Goal: Task Accomplishment & Management: Use online tool/utility

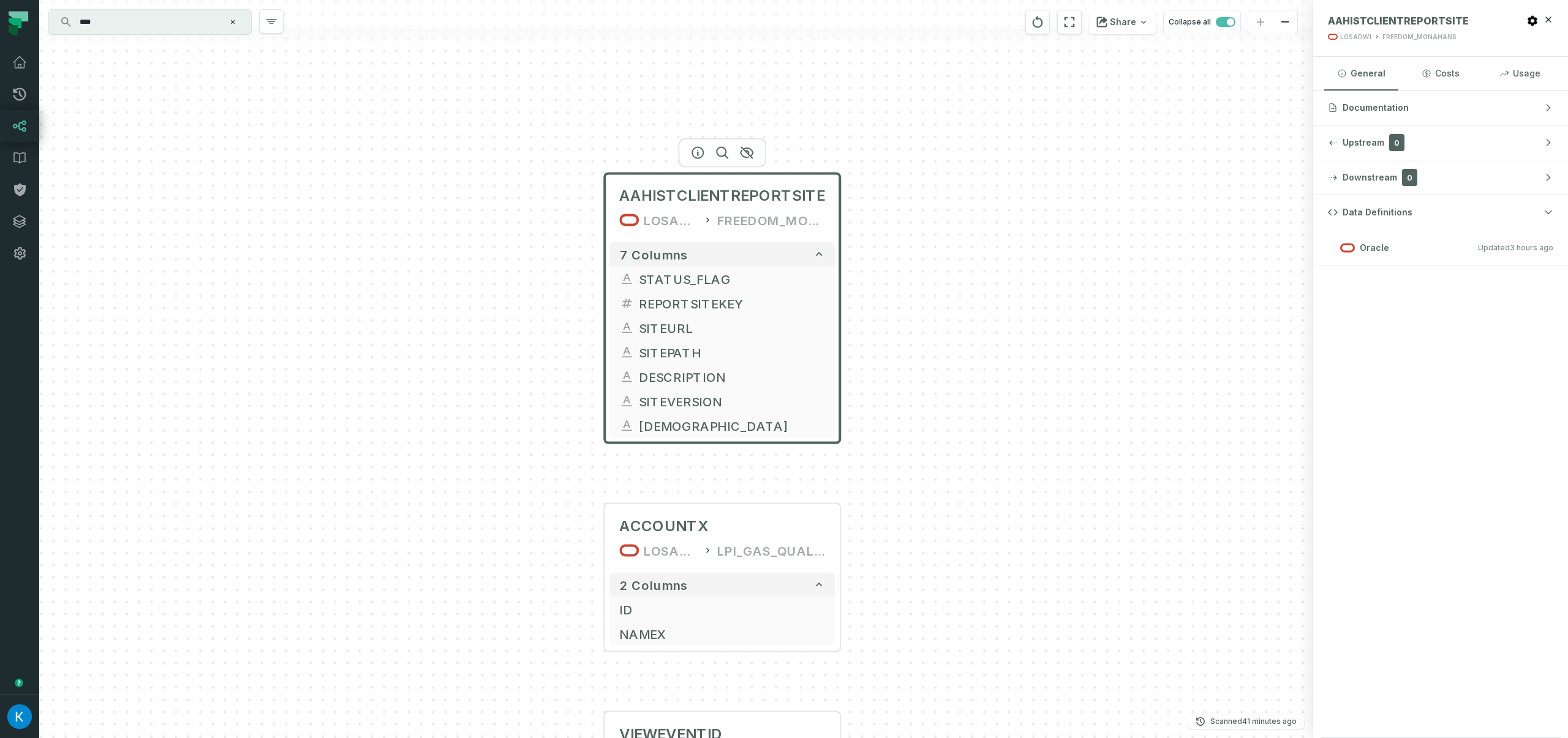
click at [498, 180] on div "AAHISTCLIENTREPORTSITE LOSADW1 FREEDOM_MONAHANS 7 columns STATUS_FLAG REPORTSIT…" at bounding box center [676, 369] width 1274 height 738
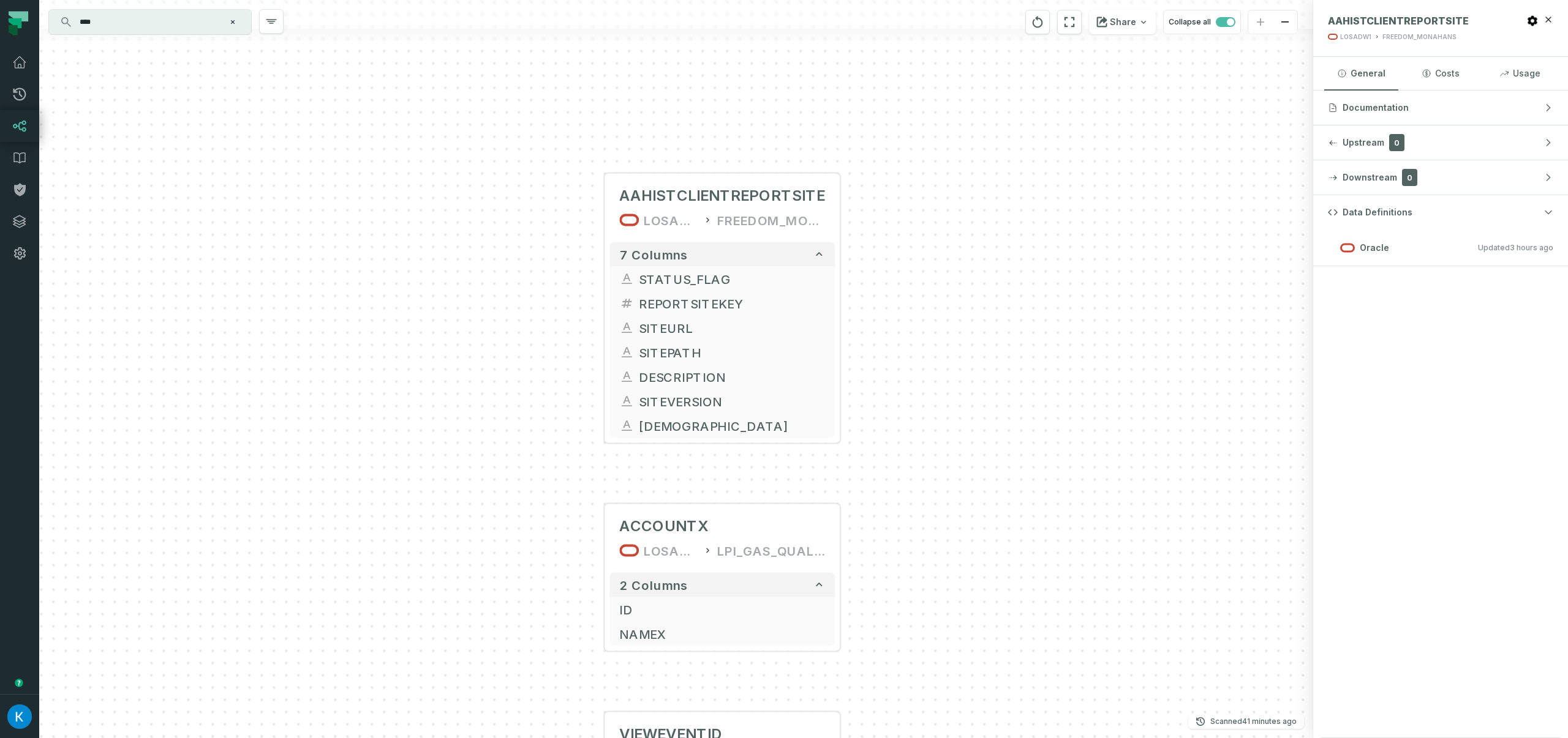
click at [263, 241] on div "AAHISTCLIENTREPORTSITE LOSADW1 FREEDOM_MONAHANS 7 columns STATUS_FLAG REPORTSIT…" at bounding box center [676, 369] width 1274 height 738
click at [434, 275] on div "AAHISTCLIENTREPORTSITE LOSADW1 FREEDOM_MONAHANS 7 columns STATUS_FLAG REPORTSIT…" at bounding box center [676, 369] width 1274 height 738
click at [450, 129] on div "AAHISTCLIENTREPORTSITE LOSADW1 FREEDOM_MONAHANS 7 columns STATUS_FLAG REPORTSIT…" at bounding box center [676, 369] width 1274 height 738
click at [774, 192] on span "AAHISTCLIENTREPORTSITE" at bounding box center [722, 195] width 206 height 20
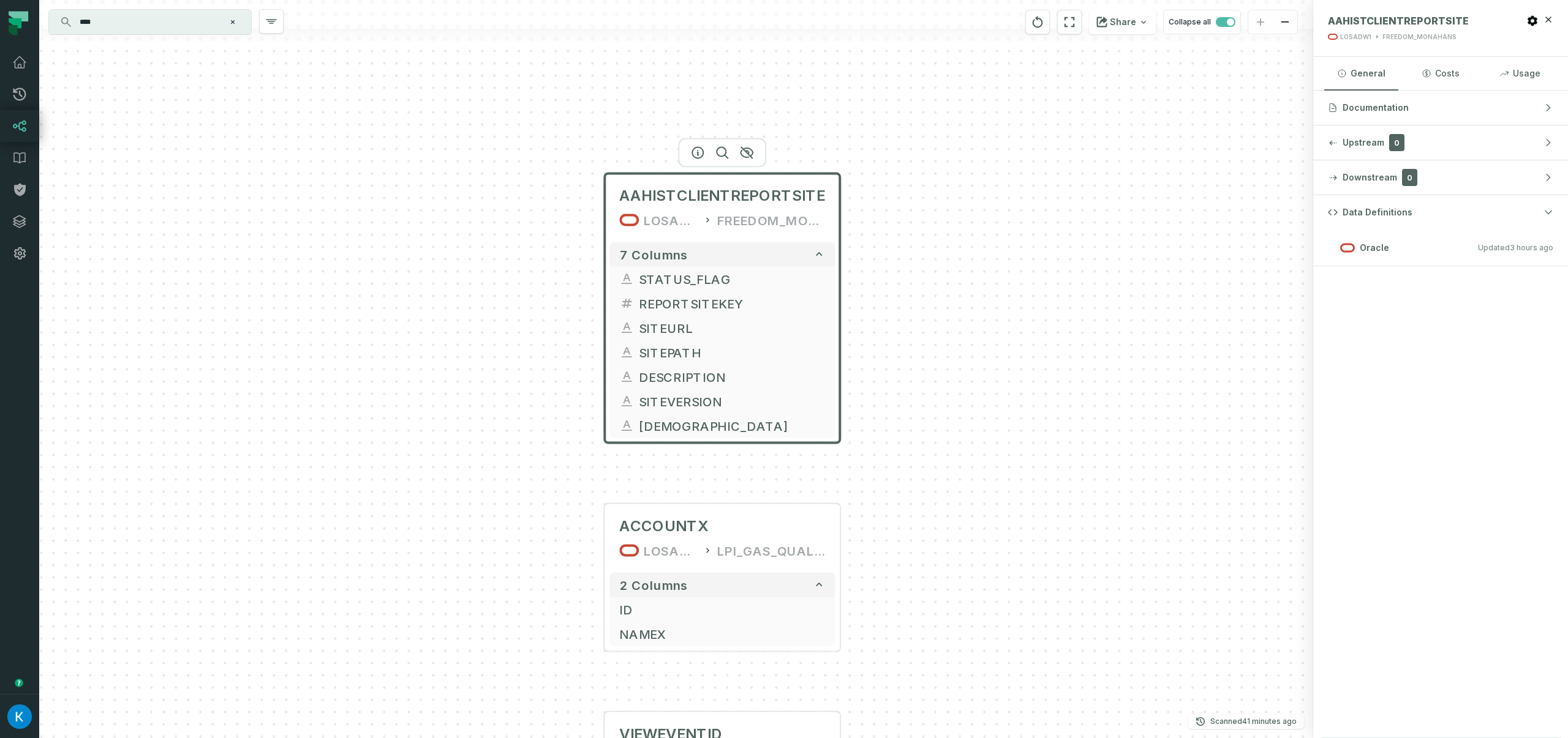
click at [277, 386] on div "AAHISTCLIENTREPORTSITE LOSADW1 FREEDOM_MONAHANS 7 columns STATUS_FLAG REPORTSIT…" at bounding box center [676, 369] width 1274 height 738
click at [341, 146] on div "AAHISTCLIENTREPORTSITE LOSADW1 FREEDOM_MONAHANS 7 columns STATUS_FLAG REPORTSIT…" at bounding box center [676, 369] width 1274 height 738
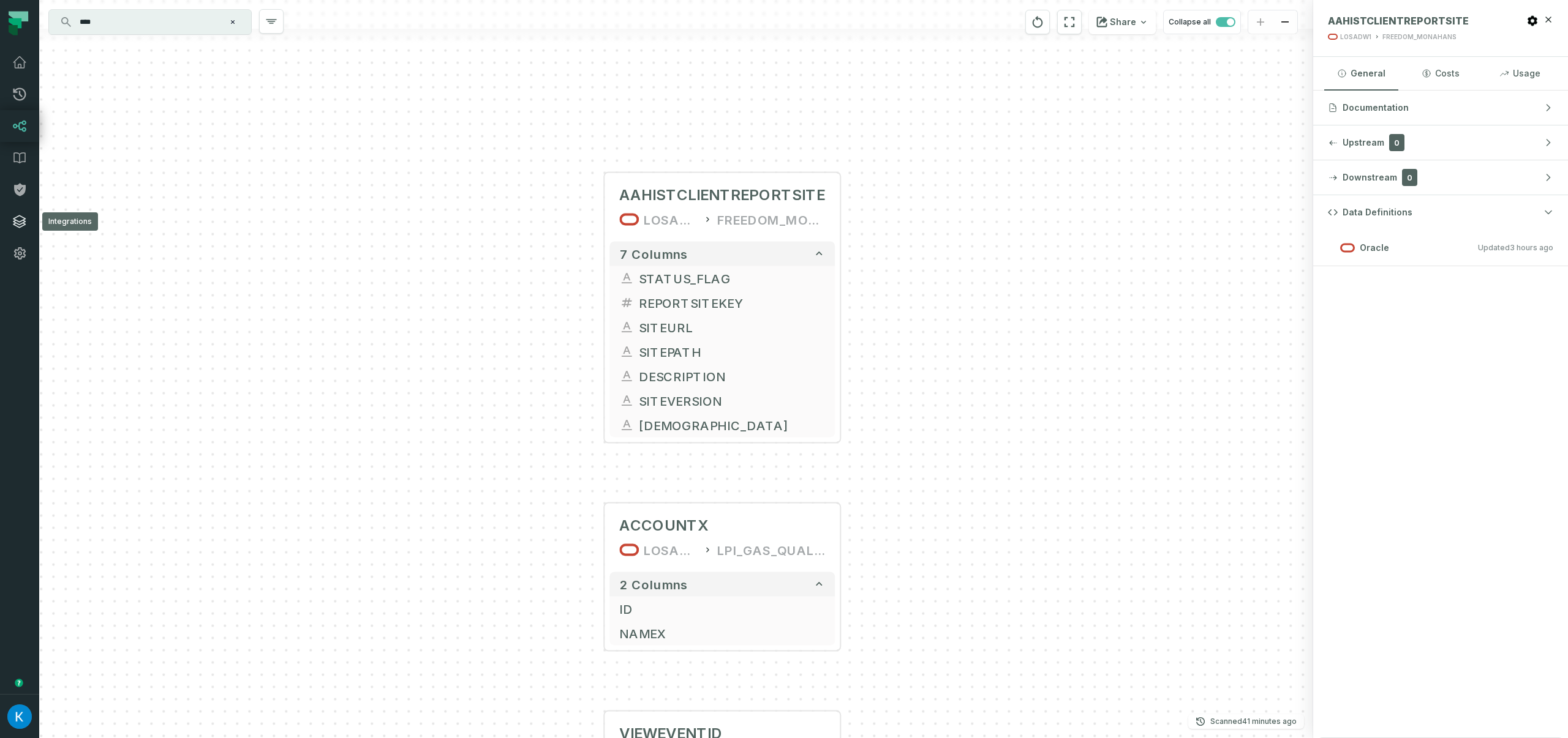
click at [22, 227] on icon at bounding box center [20, 222] width 15 height 15
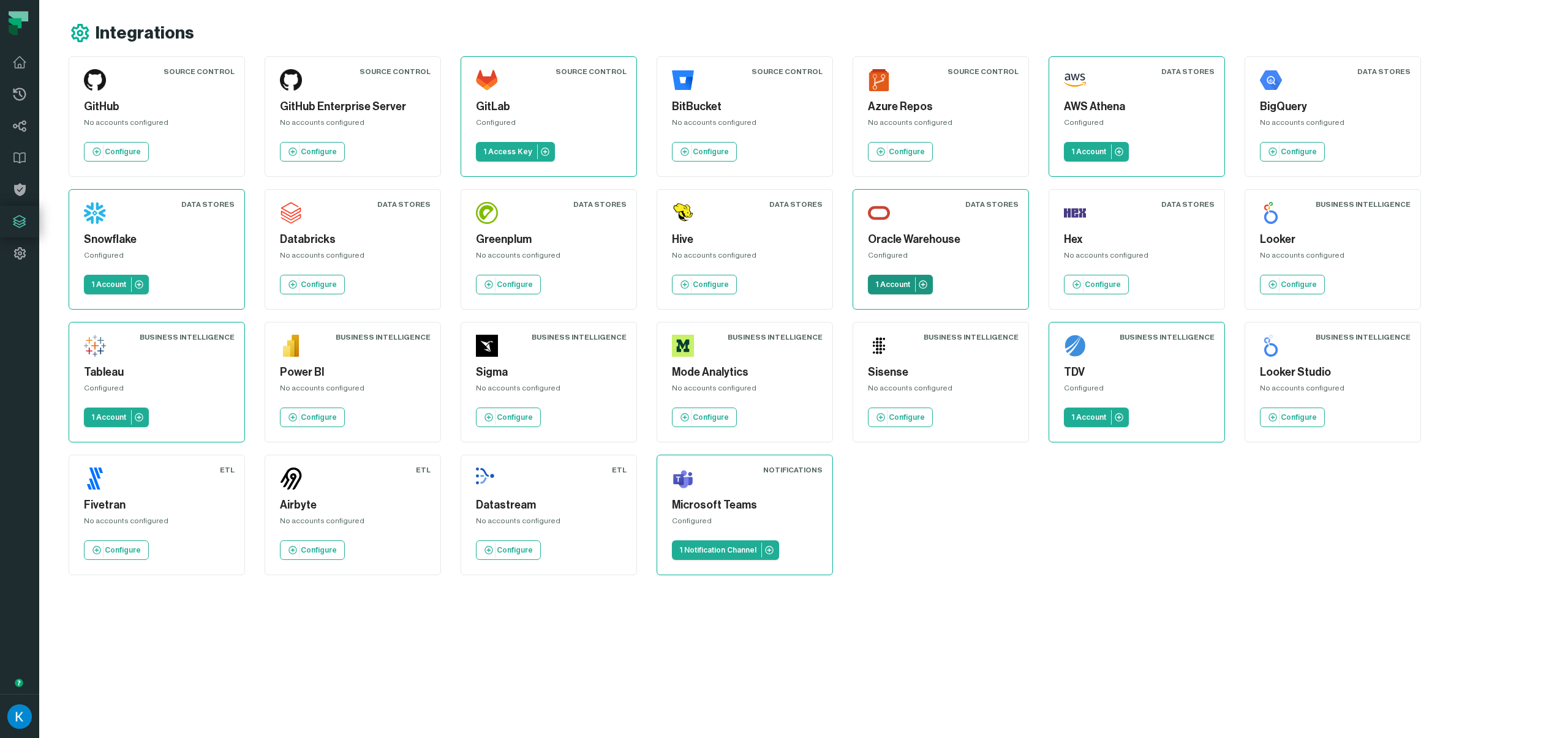
click at [918, 285] on icon at bounding box center [922, 284] width 8 height 8
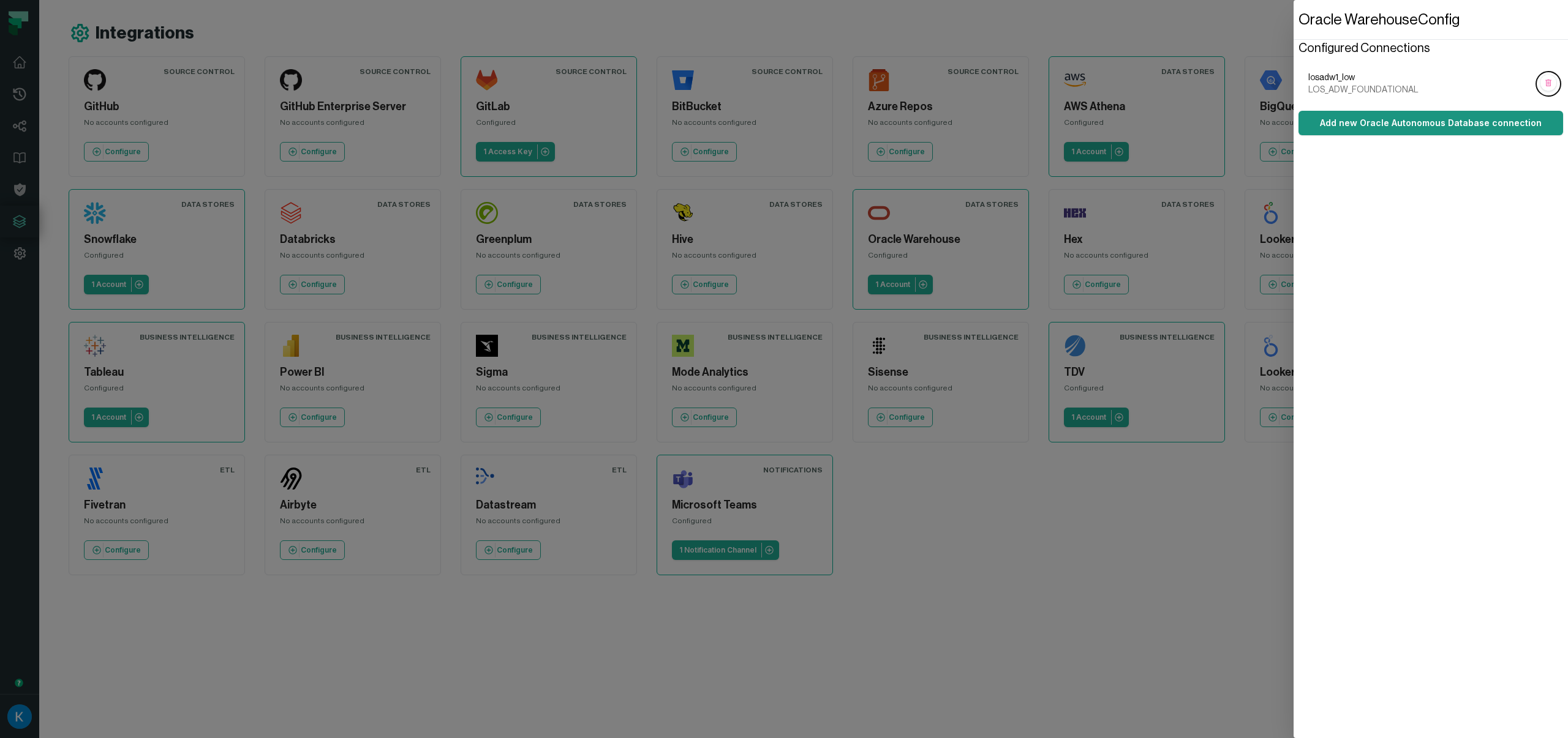
click at [1375, 126] on link "Add new Oracle Autonomous Database connection" at bounding box center [1430, 123] width 265 height 24
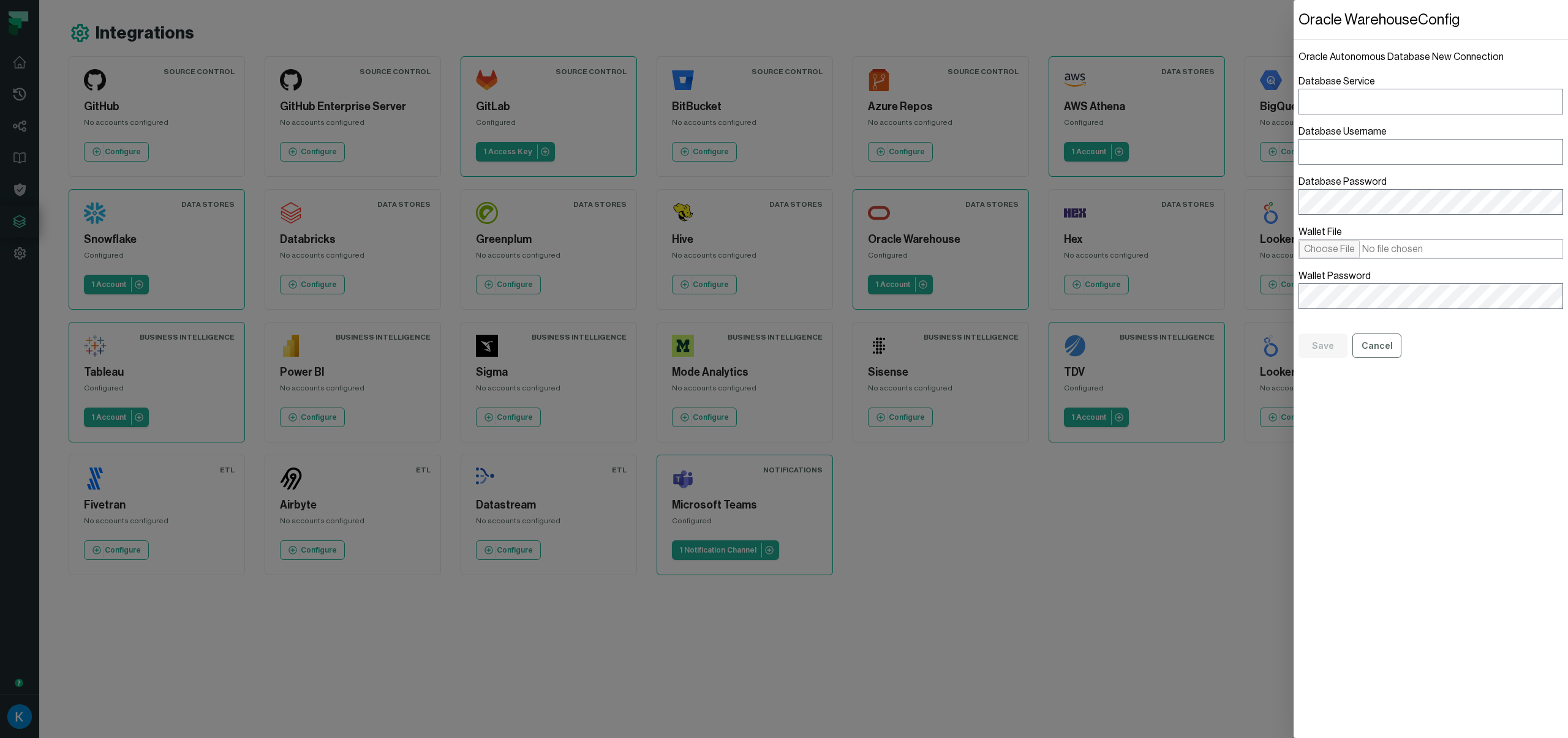
click at [1363, 78] on label "Database Service" at bounding box center [1430, 94] width 265 height 41
click at [1363, 89] on input "Database Service" at bounding box center [1430, 101] width 265 height 26
drag, startPoint x: 1369, startPoint y: 80, endPoint x: 1297, endPoint y: 79, distance: 72.0
click at [1297, 79] on div "Oracle Warehouse Config Oracle Autonomous Database New Connection Database Serv…" at bounding box center [1430, 369] width 274 height 738
copy label "Database Service"
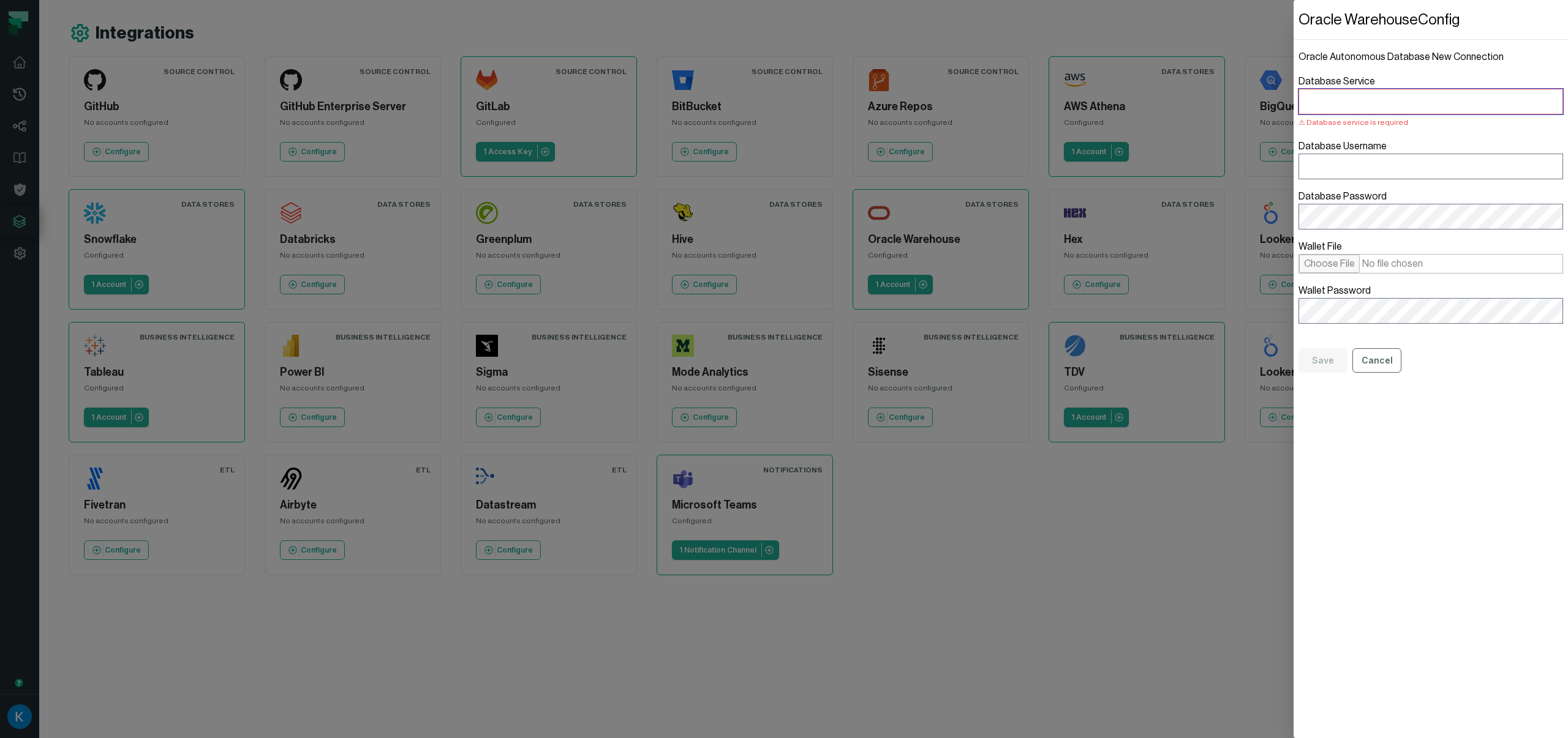
click at [1356, 105] on input "Database Service Database service is required" at bounding box center [1430, 101] width 265 height 26
click at [1381, 359] on button "Cancel" at bounding box center [1376, 361] width 49 height 24
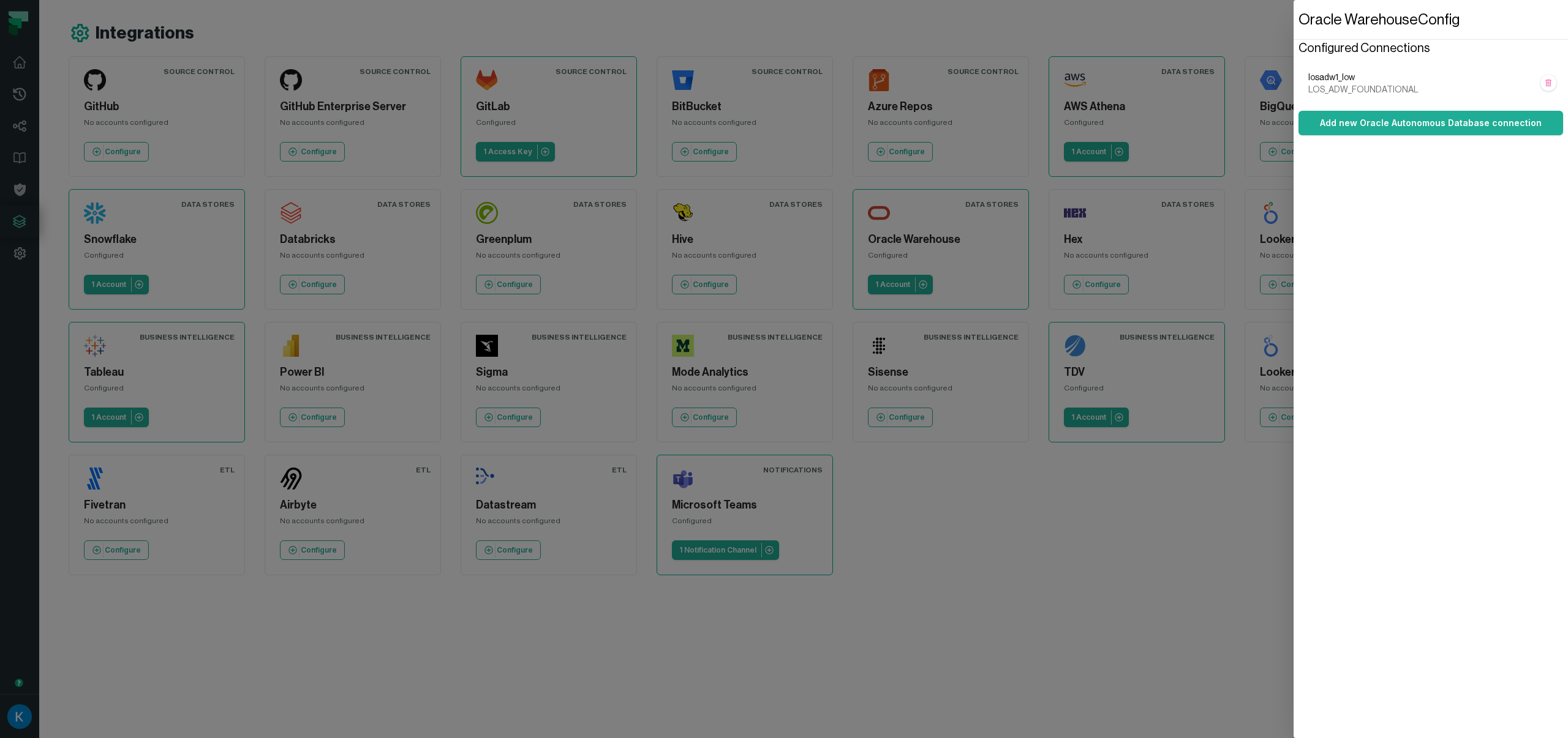
click at [1293, 618] on dialog "Oracle Warehouse Config Configured Connections losadw1_low LOS_ADW_FOUNDATIONAL…" at bounding box center [1430, 369] width 274 height 738
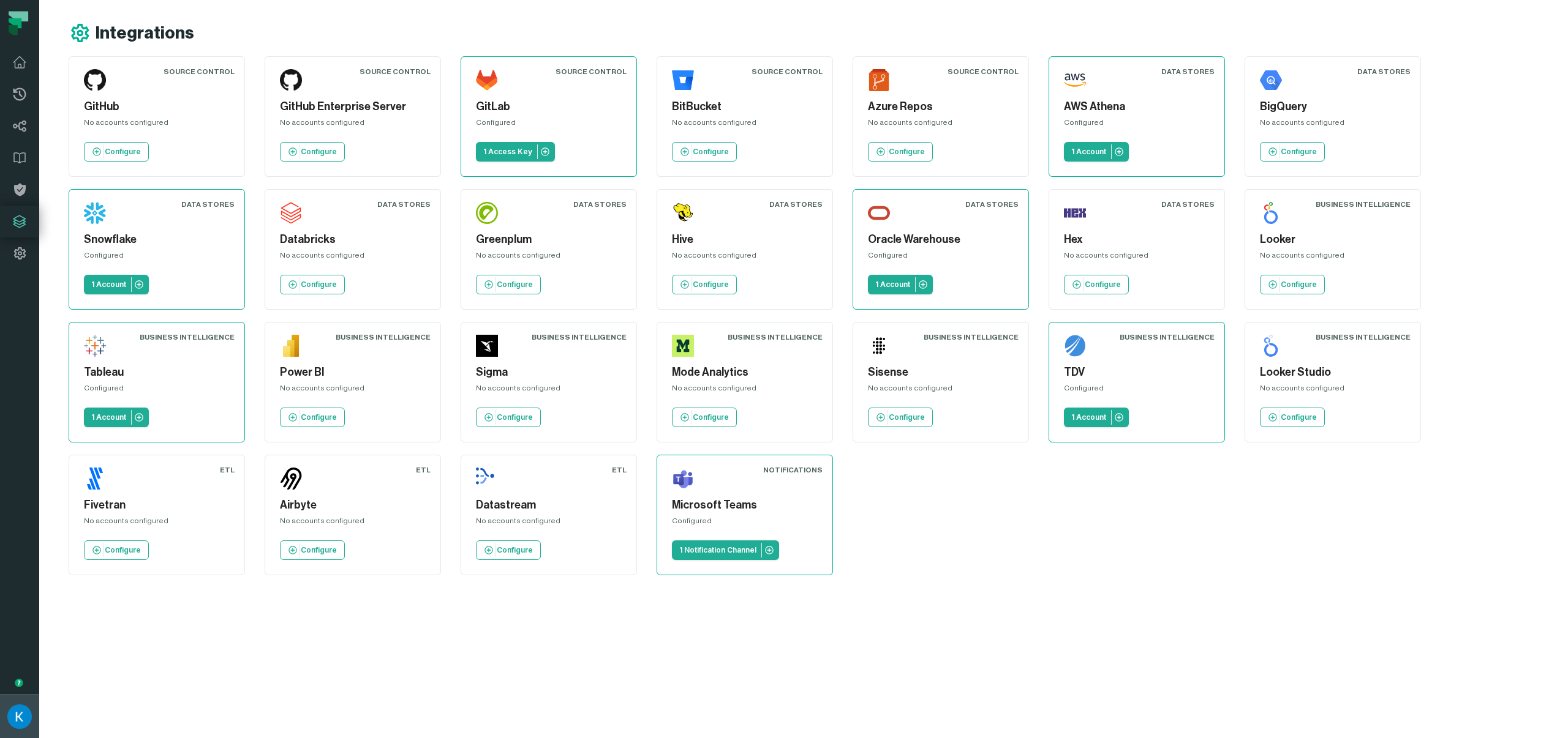
click at [28, 718] on img "button" at bounding box center [20, 717] width 24 height 24
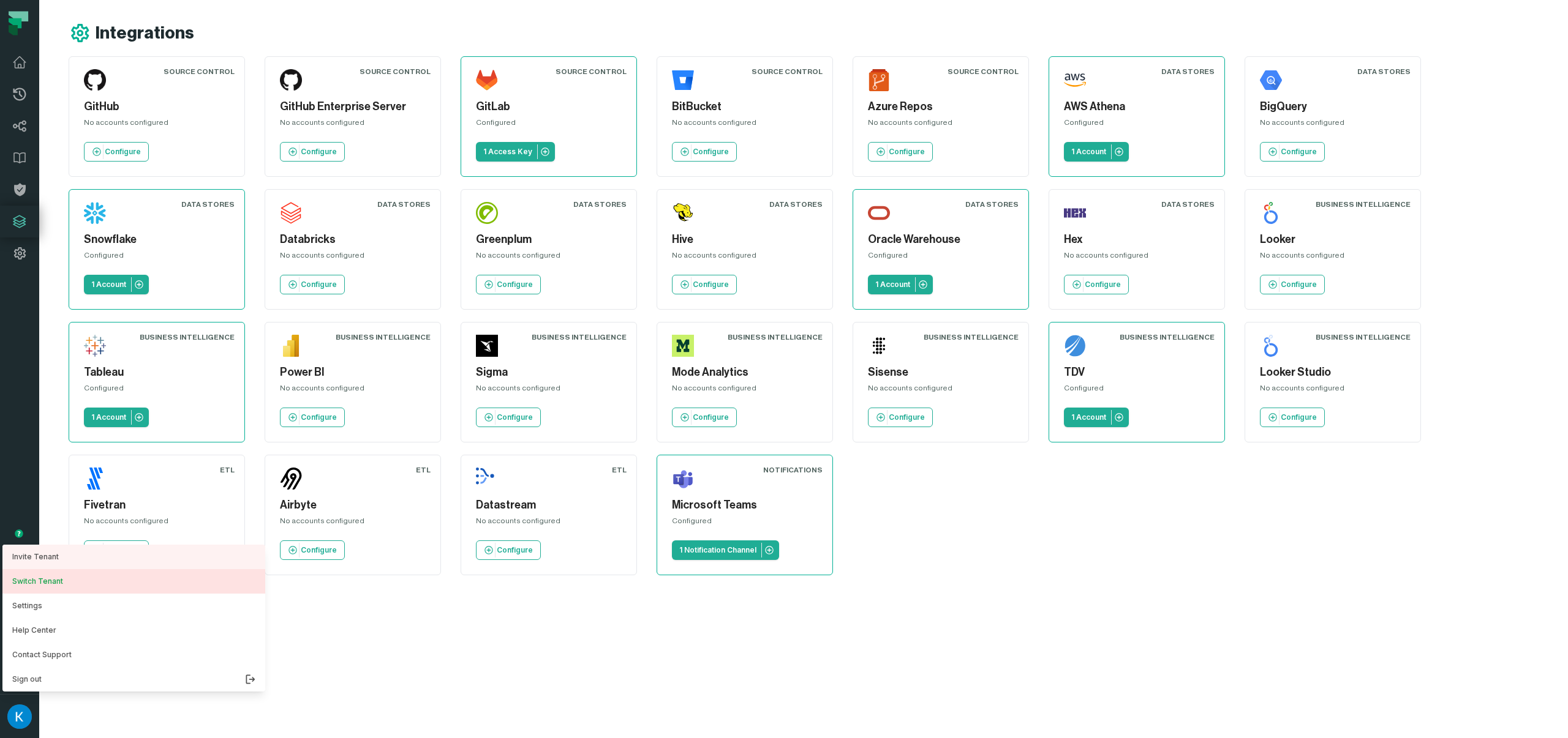
click at [72, 584] on button "Switch Tenant" at bounding box center [134, 582] width 263 height 24
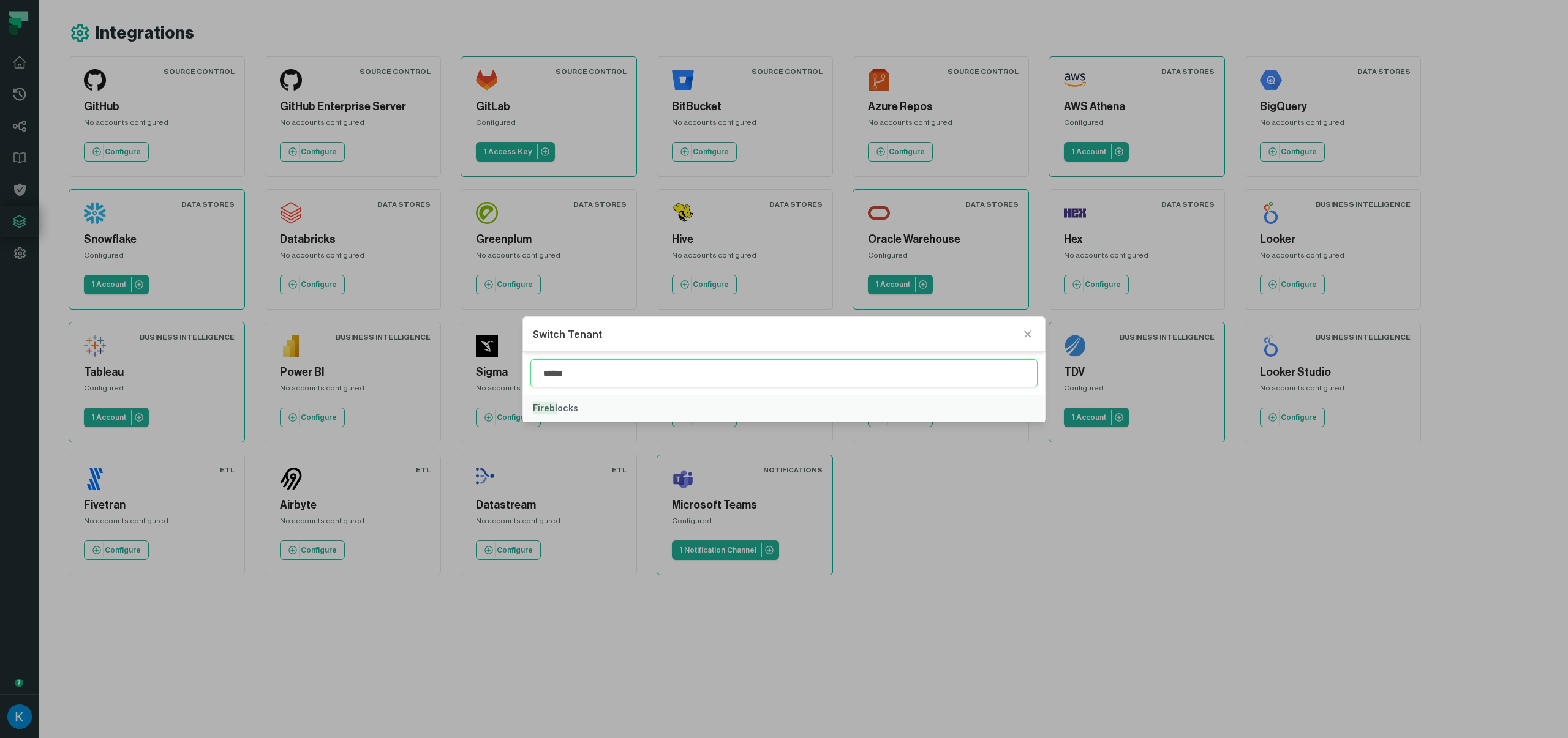
type input "******"
click at [568, 399] on button "Firebl ocks" at bounding box center [784, 409] width 521 height 27
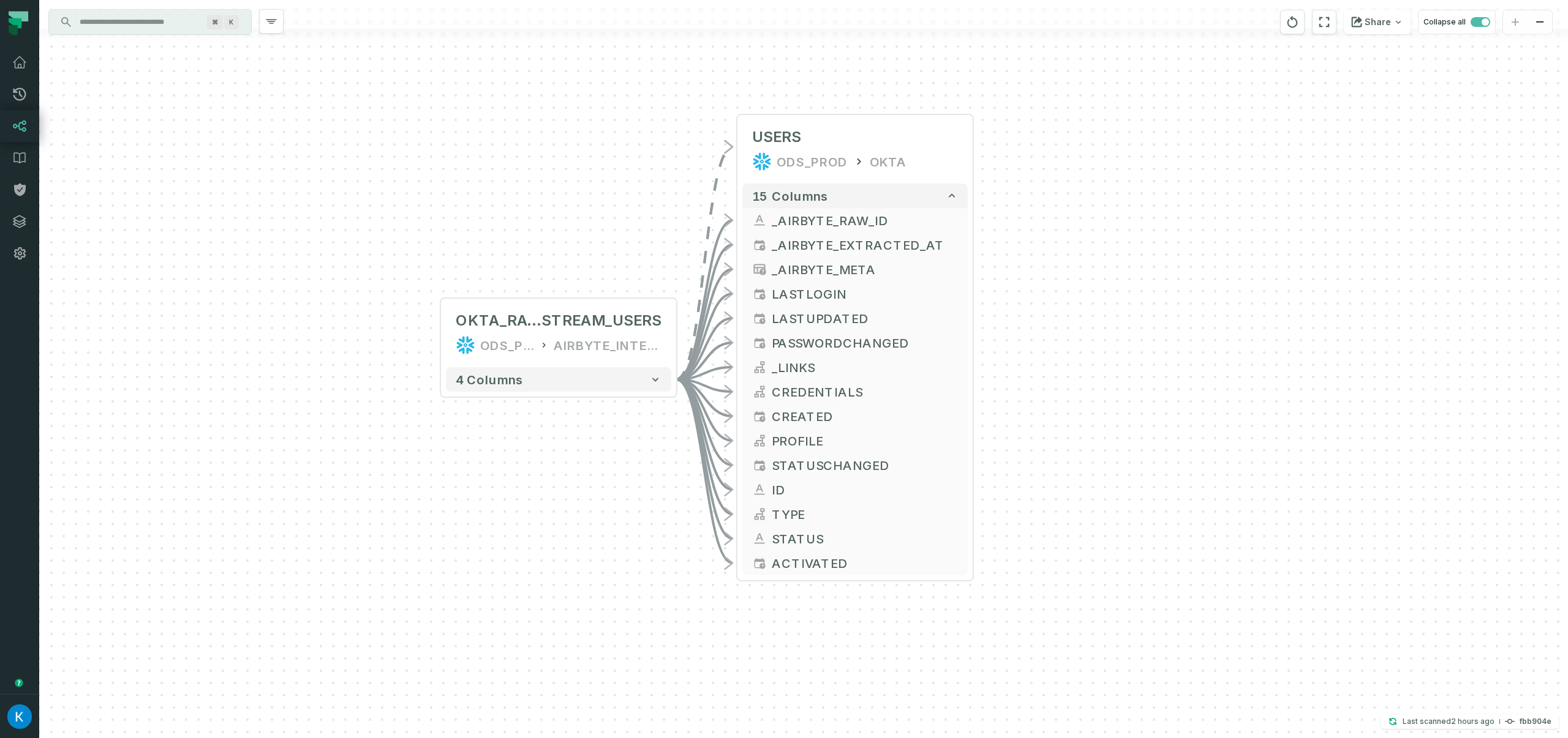
drag, startPoint x: 650, startPoint y: 202, endPoint x: 617, endPoint y: 160, distance: 53.4
click at [617, 160] on div "OKTA_RAW__ STREAM_USERS ODS_PROD AIRBYTE_INTERNAL - 4 columns - USERS ODS_PROD …" at bounding box center [803, 369] width 1529 height 738
click at [580, 306] on div "OKTA_RAW__ STREAM_USERS ODS_PROD AIRBYTE_INTERNAL" at bounding box center [557, 331] width 225 height 59
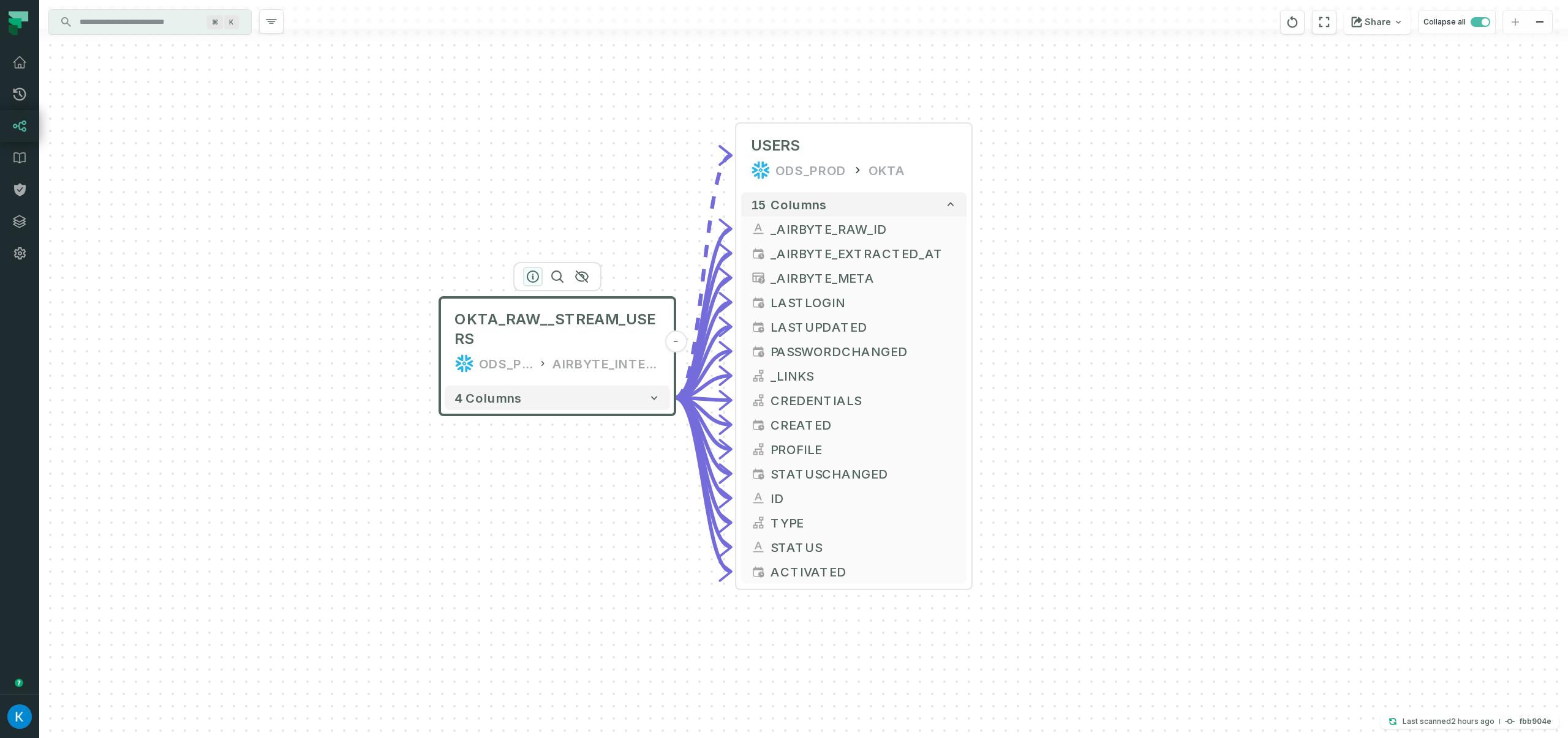
click at [531, 269] on icon "button" at bounding box center [533, 277] width 15 height 15
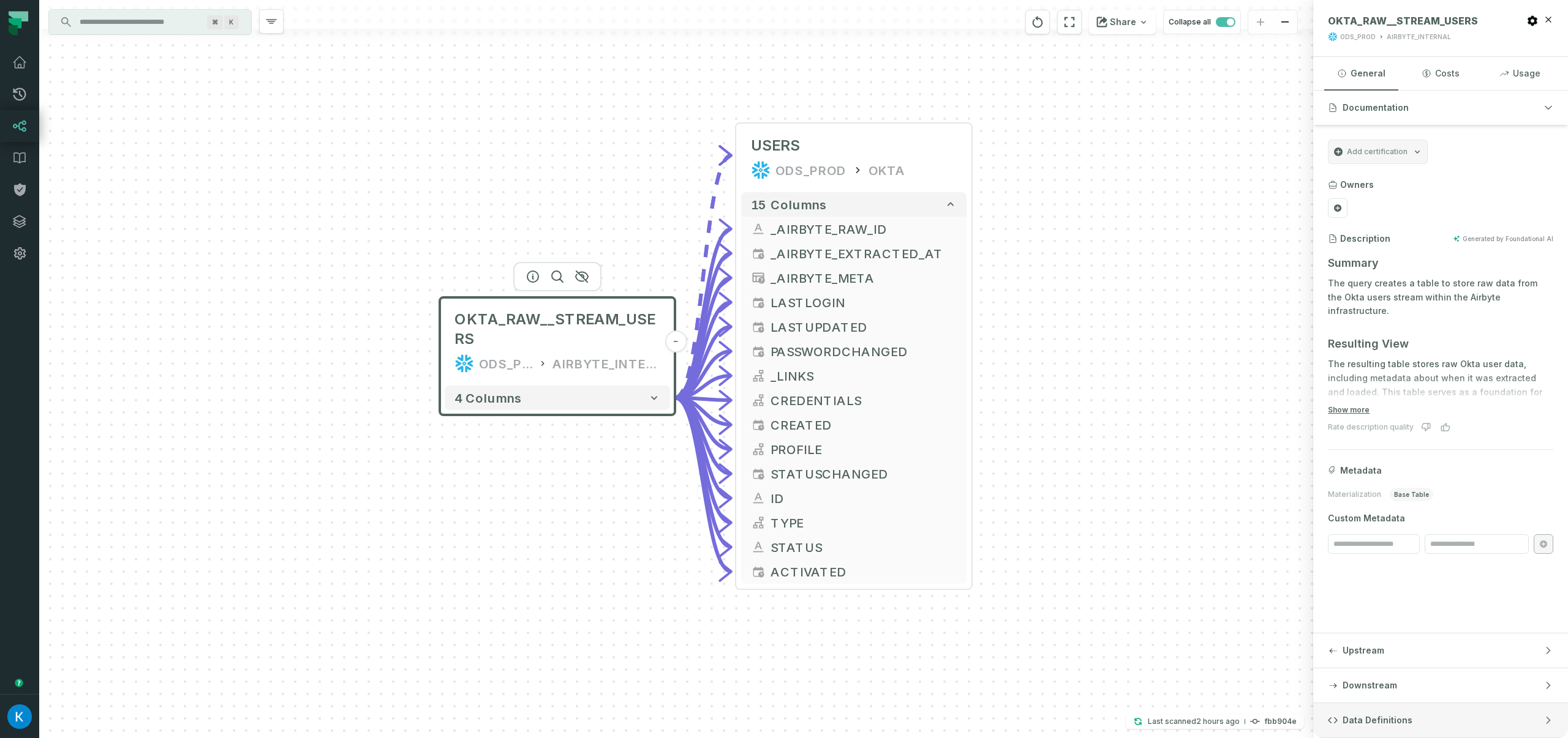
click at [1351, 724] on span "Data Definitions" at bounding box center [1377, 720] width 70 height 12
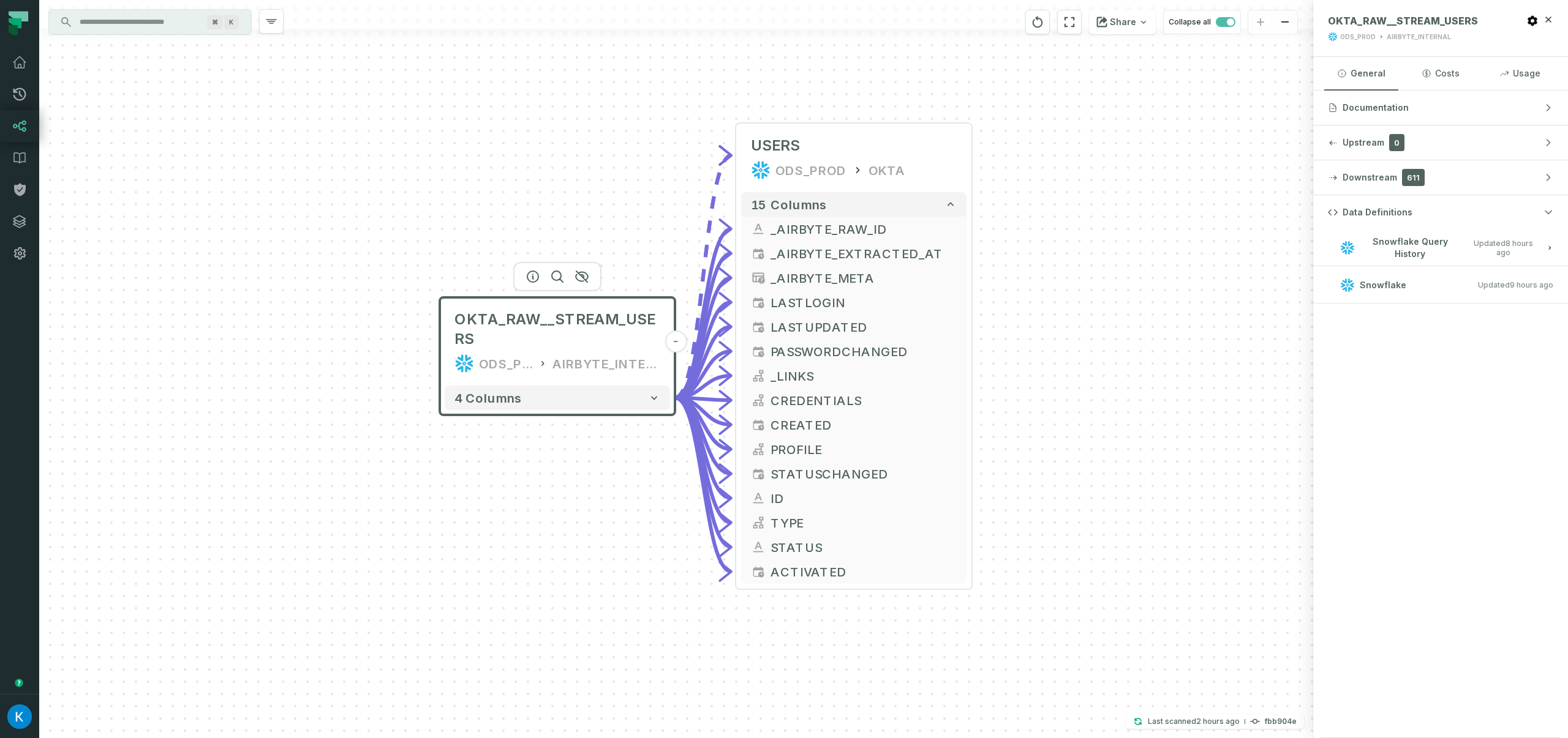
click at [1390, 240] on span "Snowflake Query History" at bounding box center [1410, 247] width 100 height 24
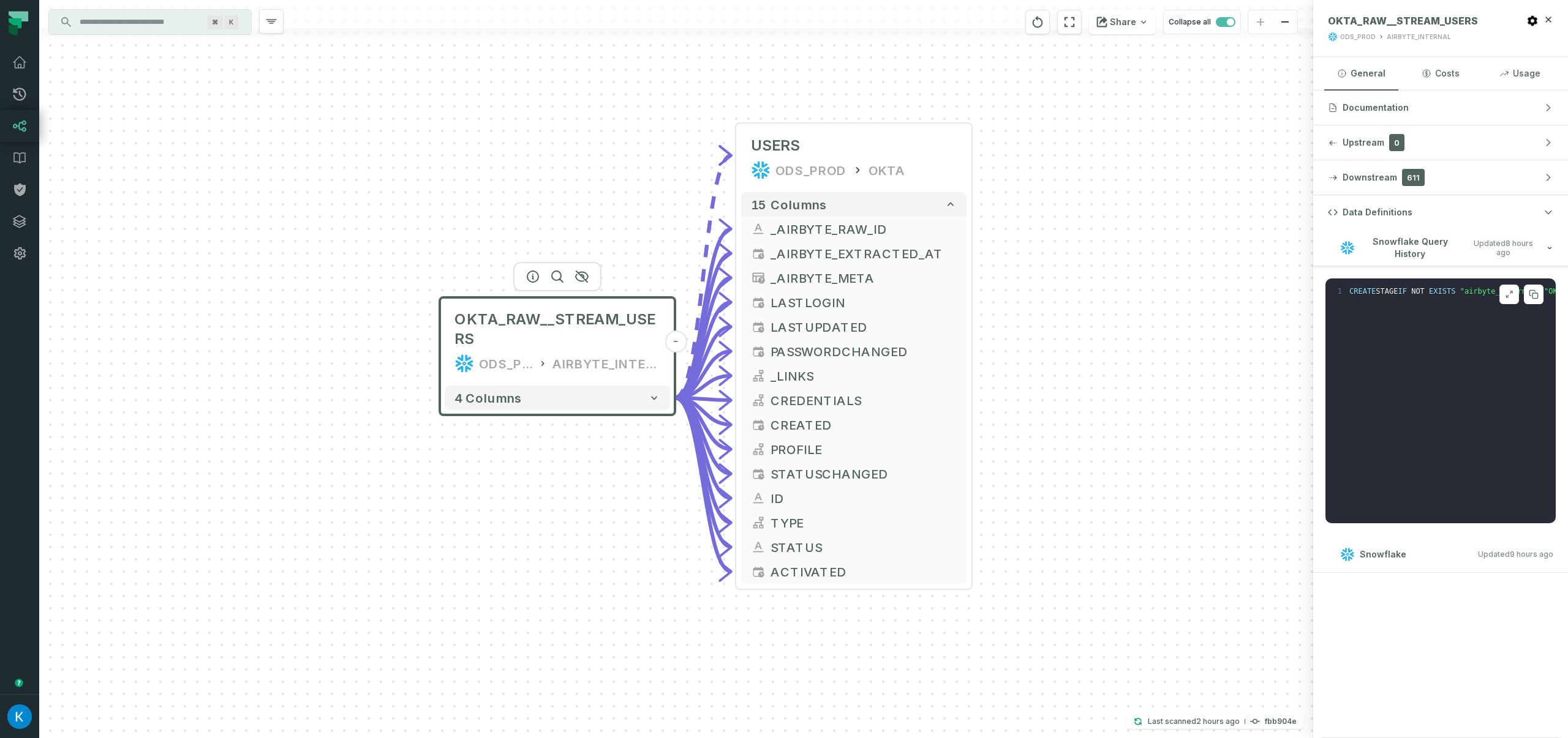
click at [1367, 441] on pre "1 CREATE STAGE IF NOT EXISTS "airbyte_internal" . "OKTA_raw__stream_users" encr…" at bounding box center [1440, 401] width 230 height 245
click at [1423, 241] on span "Snowflake Query History" at bounding box center [1410, 247] width 100 height 24
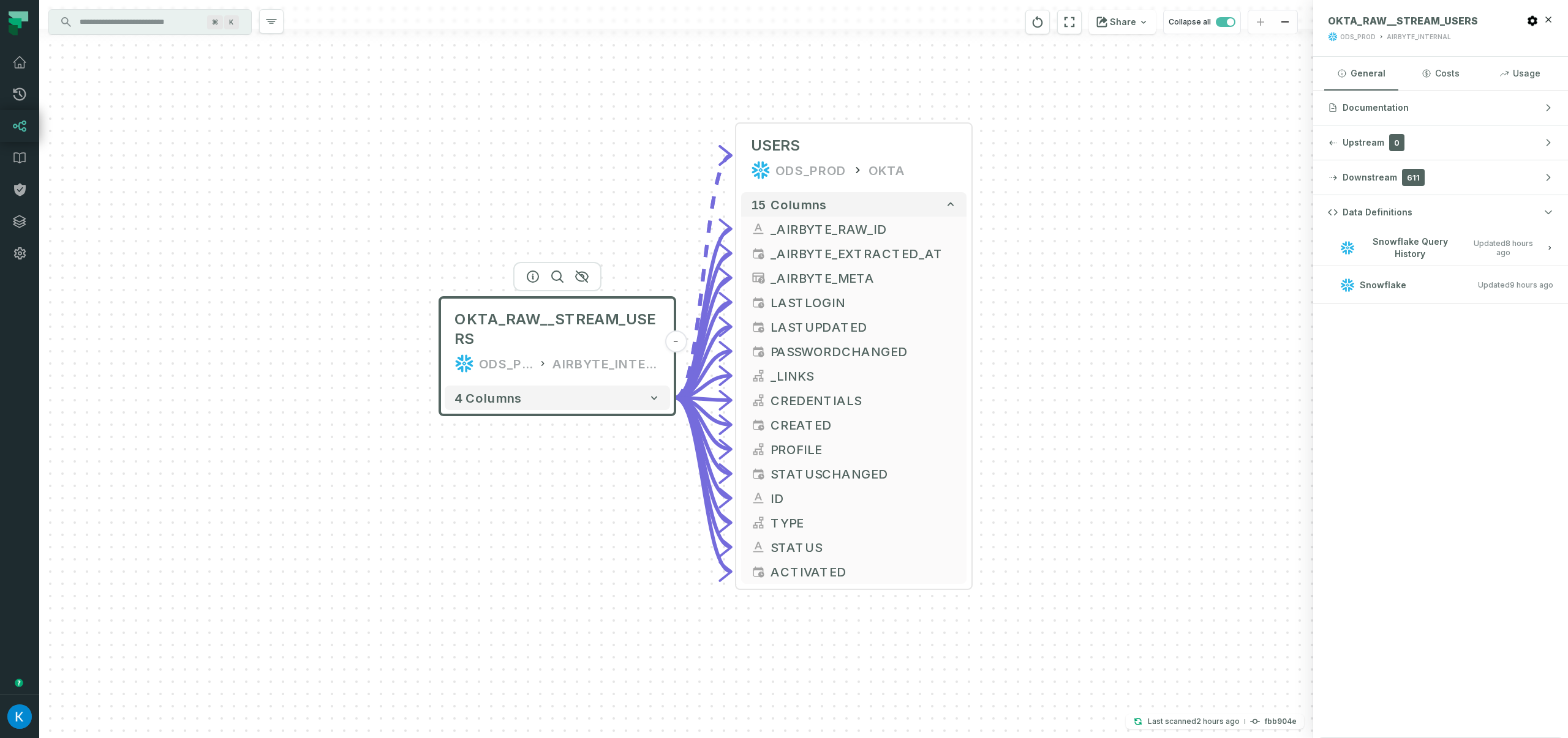
click at [1406, 246] on span "Snowflake Query History" at bounding box center [1410, 247] width 100 height 24
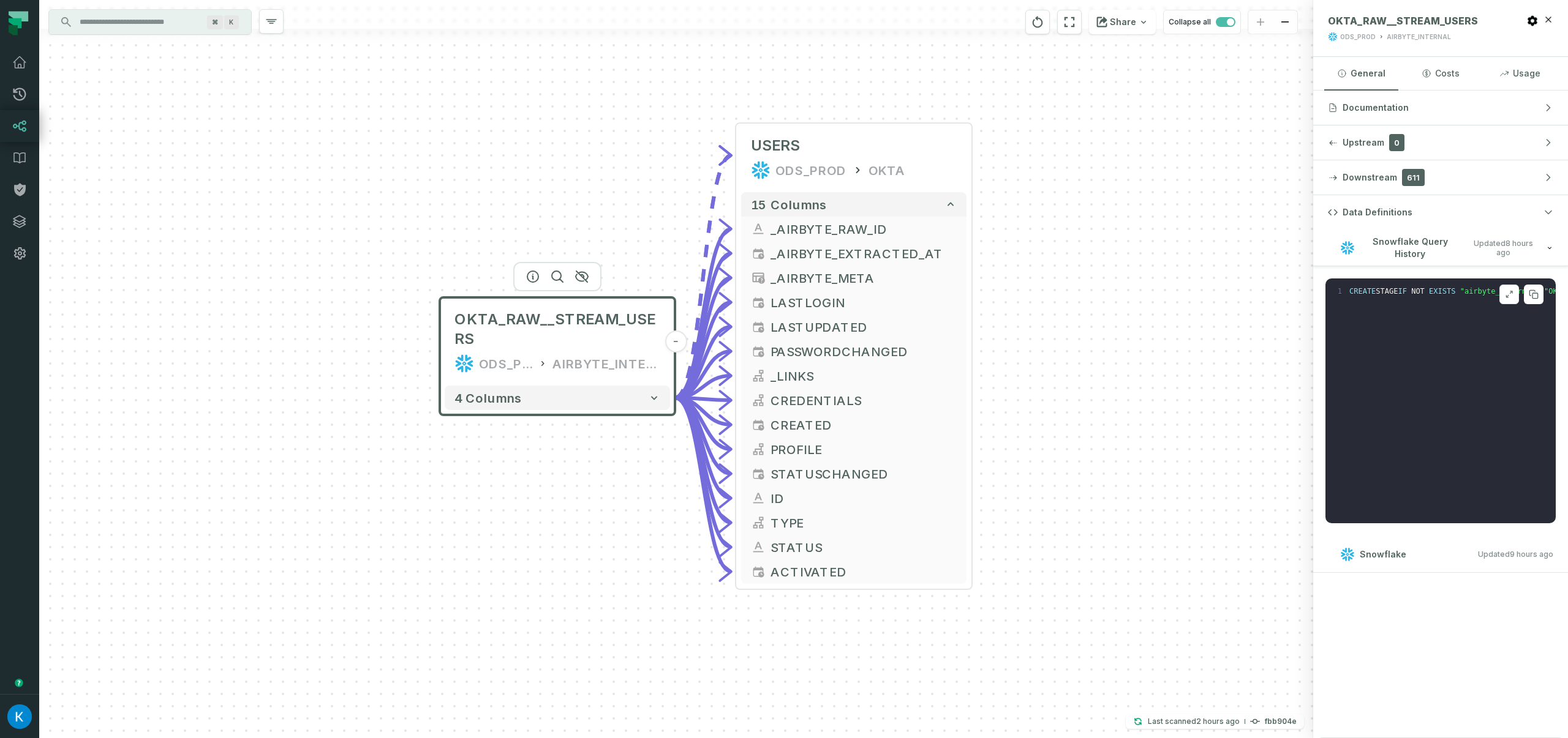
click at [1406, 302] on pre "1 CREATE STAGE IF NOT EXISTS "airbyte_internal" . "OKTA_raw__stream_users" encr…" at bounding box center [1440, 401] width 230 height 245
click at [1397, 295] on span "STAGE" at bounding box center [1386, 291] width 22 height 9
click at [1423, 291] on span "NOT" at bounding box center [1418, 291] width 14 height 9
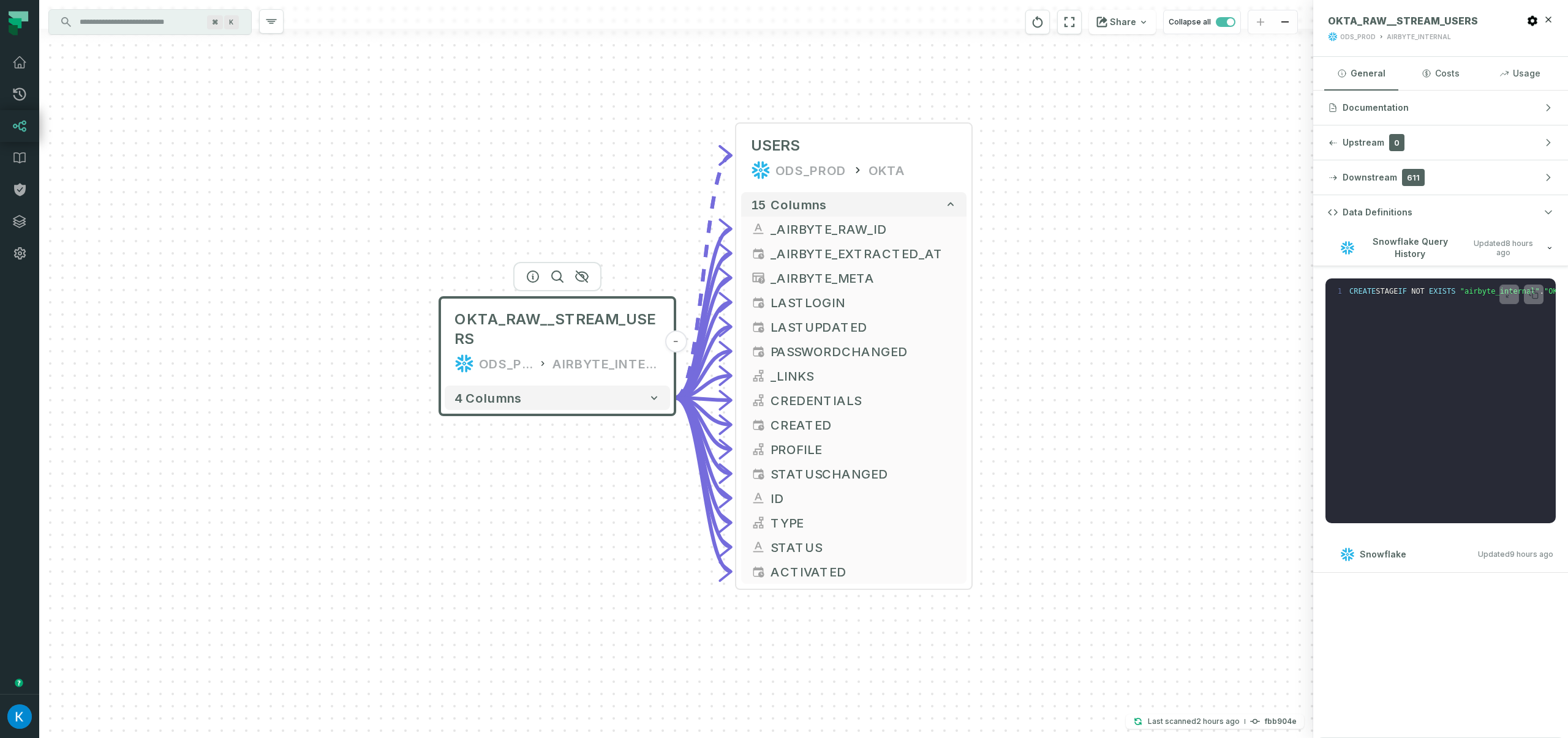
click at [1412, 251] on span "Snowflake Query History" at bounding box center [1410, 247] width 100 height 24
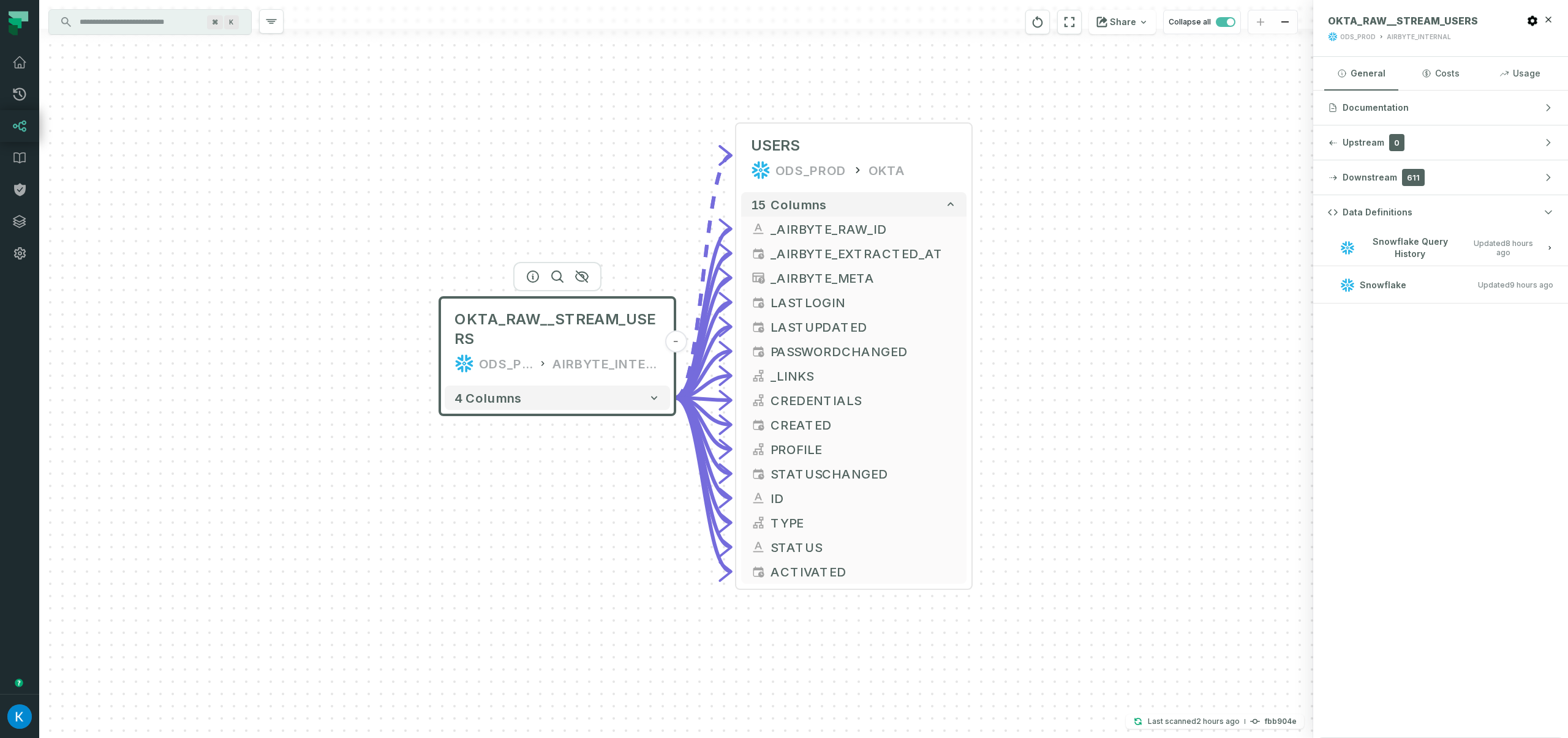
click at [1412, 251] on span "Snowflake Query History" at bounding box center [1410, 247] width 100 height 24
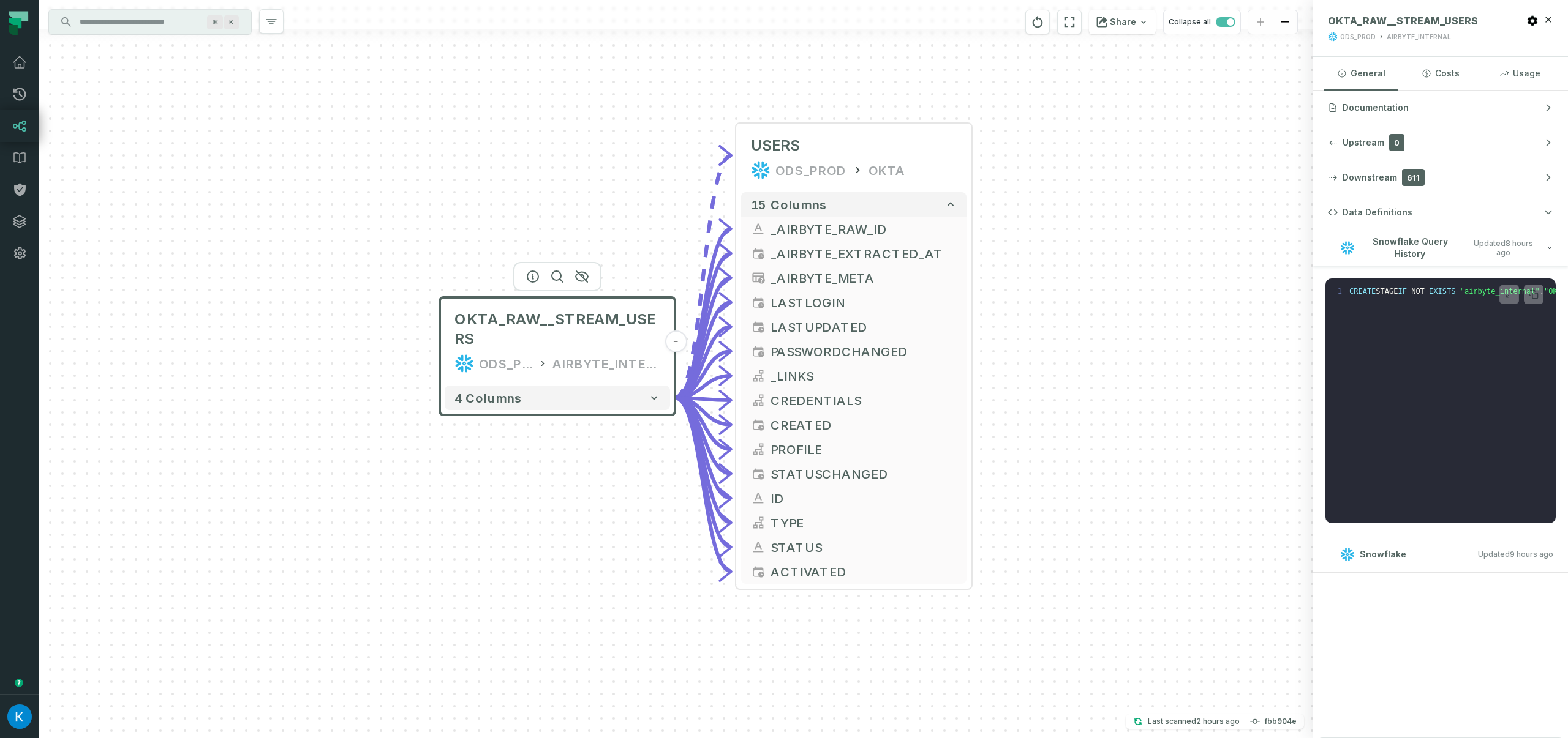
click at [1412, 251] on span "Snowflake Query History" at bounding box center [1410, 247] width 100 height 24
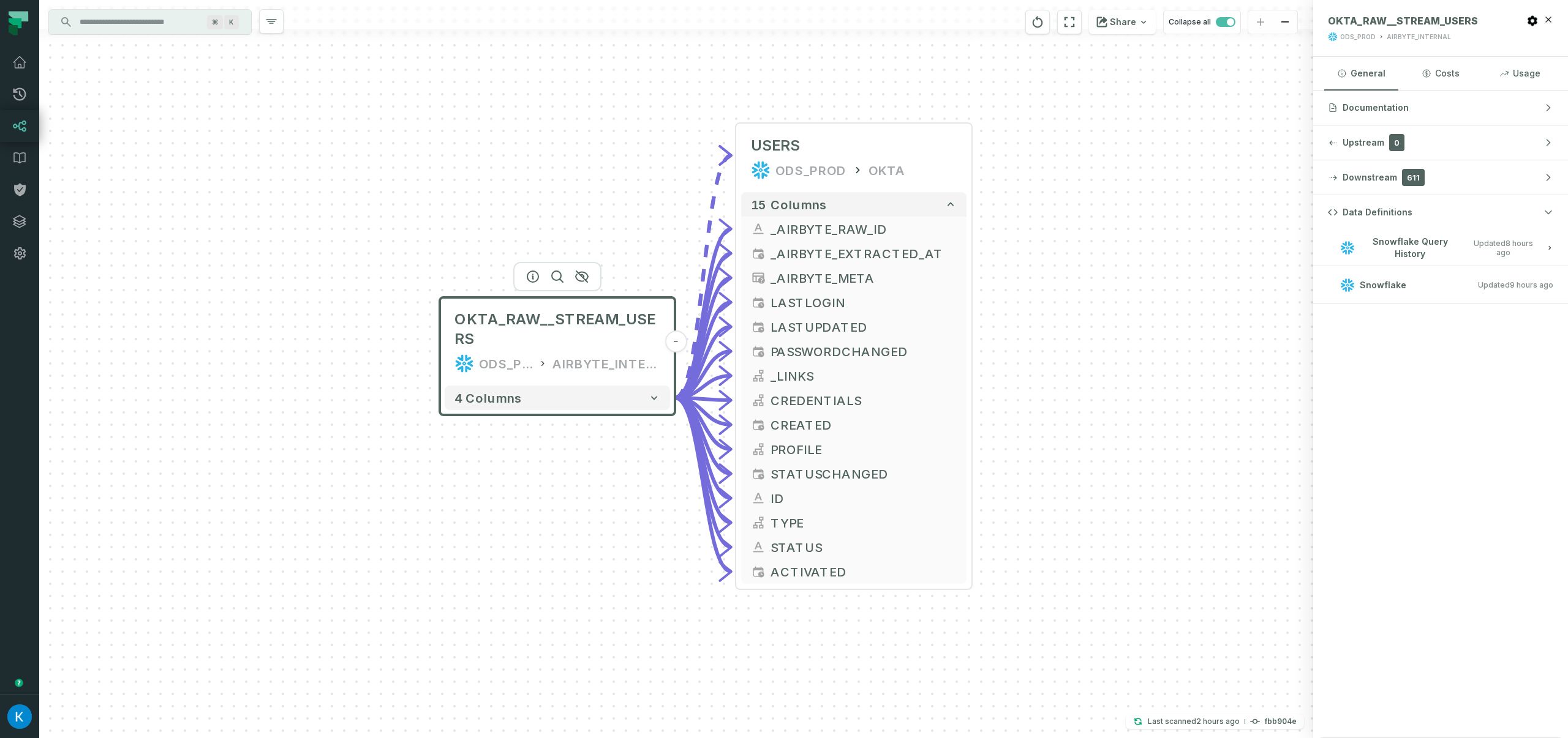
click at [1414, 246] on span "Snowflake Query History" at bounding box center [1410, 247] width 100 height 24
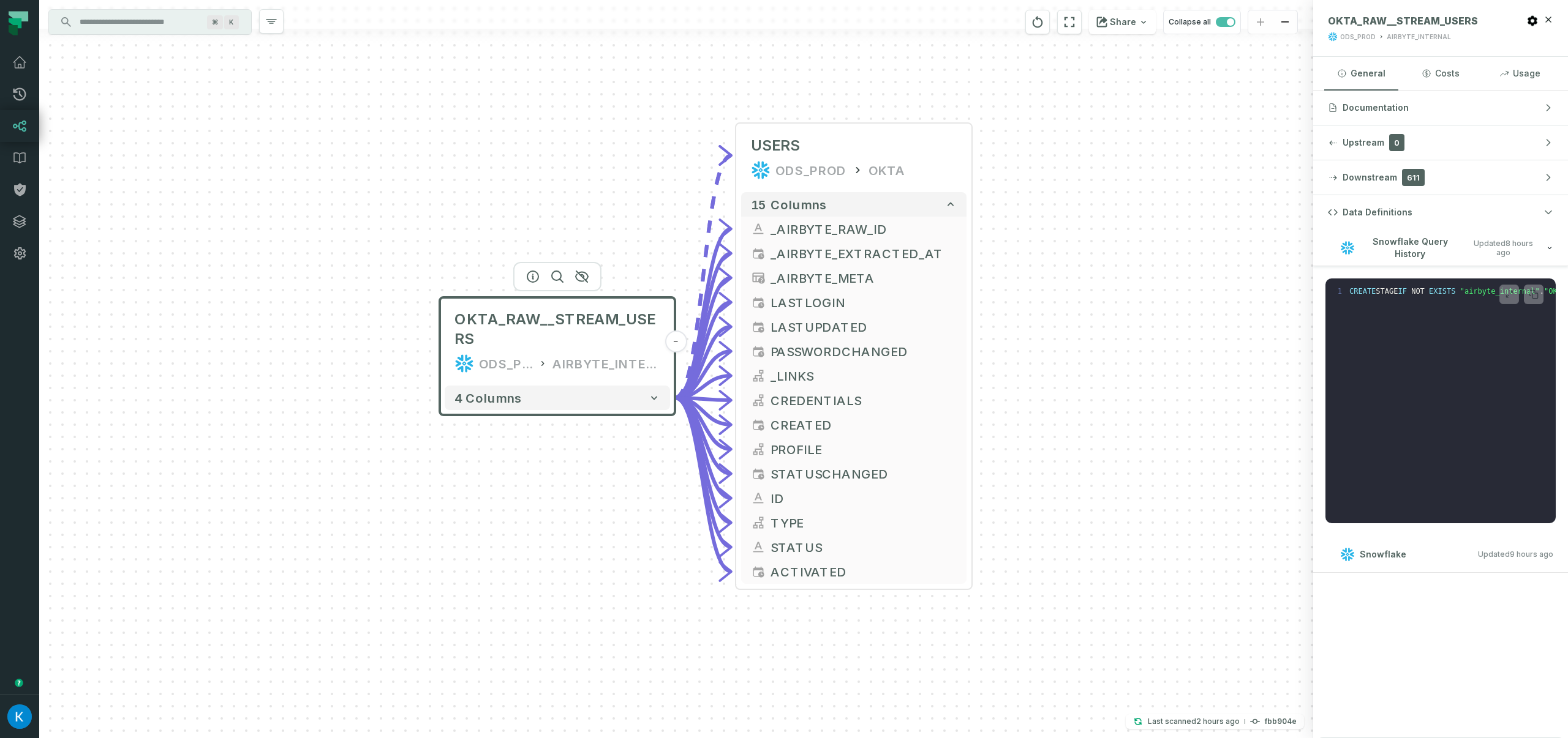
click at [1414, 246] on span "Snowflake Query History" at bounding box center [1410, 247] width 100 height 24
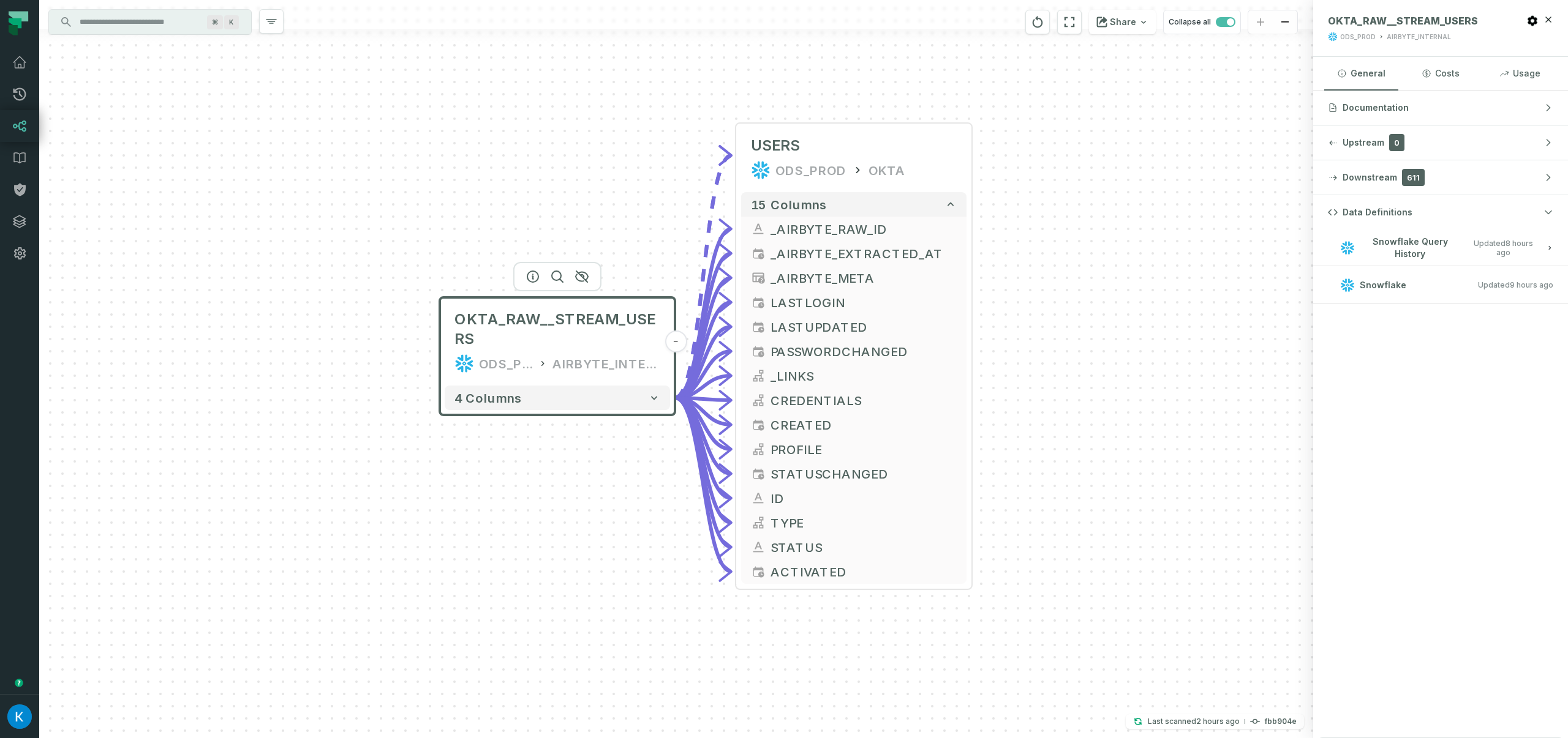
click at [1416, 250] on span "Snowflake Query History" at bounding box center [1410, 247] width 100 height 24
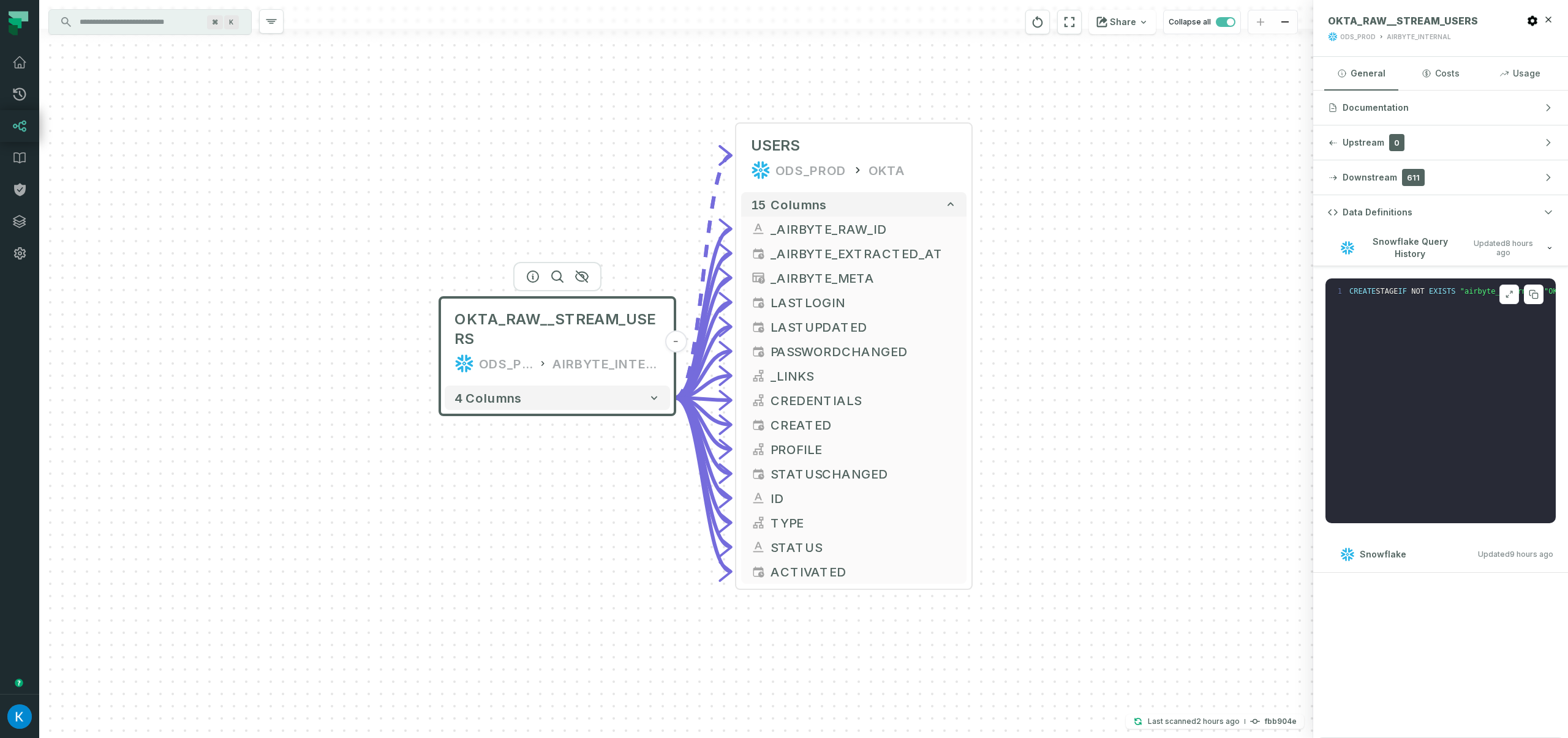
drag, startPoint x: 1401, startPoint y: 293, endPoint x: 1472, endPoint y: 296, distance: 71.1
click at [1472, 296] on pre "1 CREATE STAGE IF NOT EXISTS "airbyte_internal" . "OKTA_raw__stream_users" encr…" at bounding box center [1440, 401] width 230 height 245
click at [1391, 287] on span "copy_options" at bounding box center [1411, 291] width 53 height 9
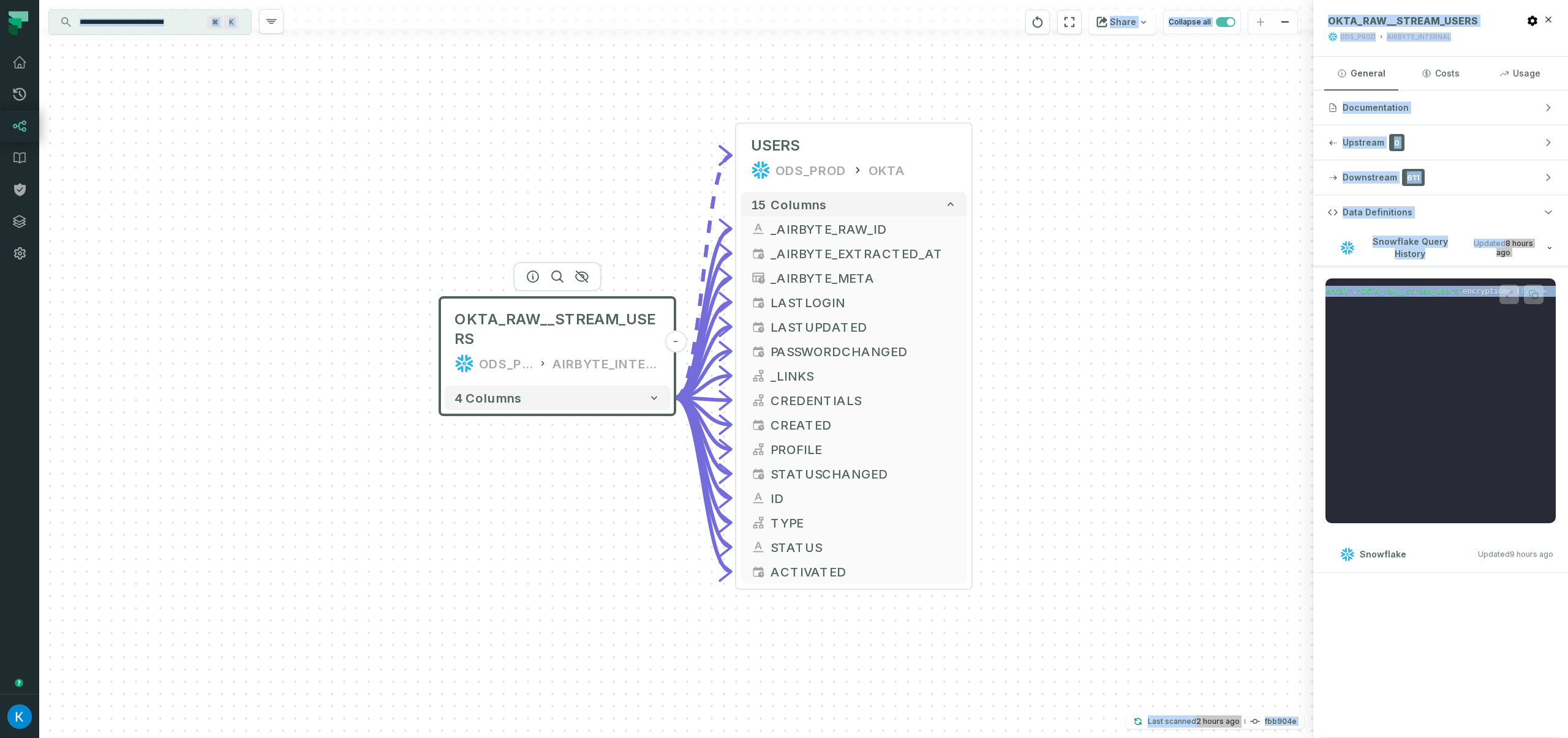
scroll to position [0, 0]
drag, startPoint x: 1392, startPoint y: 290, endPoint x: 1245, endPoint y: 287, distance: 147.0
click at [1245, 287] on div "OKTA_RAW__STREAM_USERS ODS_PROD AIRBYTE_INTERNAL - 4 columns - USERS ODS_PROD O…" at bounding box center [803, 369] width 1529 height 738
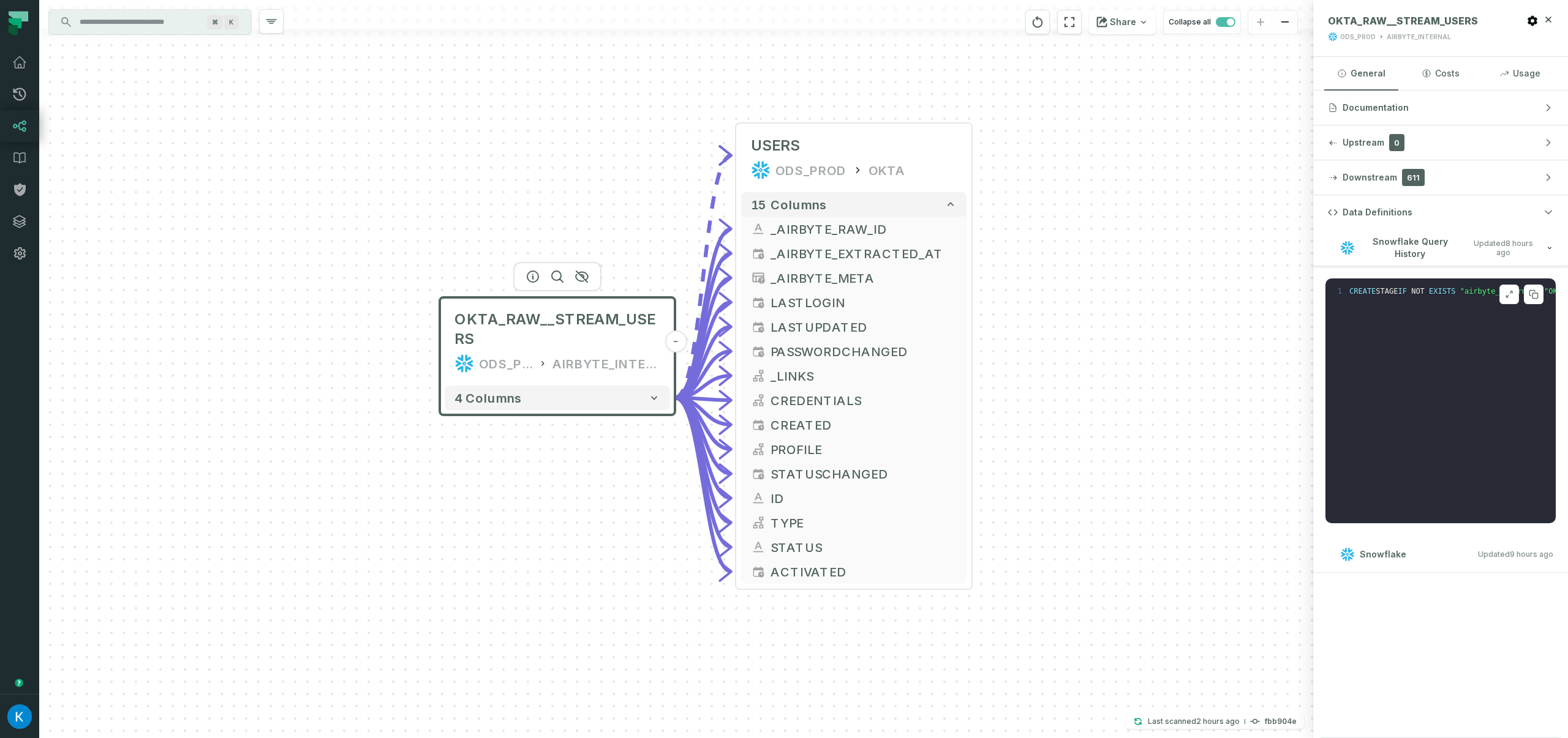
click at [1375, 307] on pre "1 CREATE STAGE IF NOT EXISTS "airbyte_internal" . "OKTA_raw__stream_users" encr…" at bounding box center [1440, 401] width 230 height 245
click at [1424, 250] on span "Snowflake Query History" at bounding box center [1410, 247] width 100 height 24
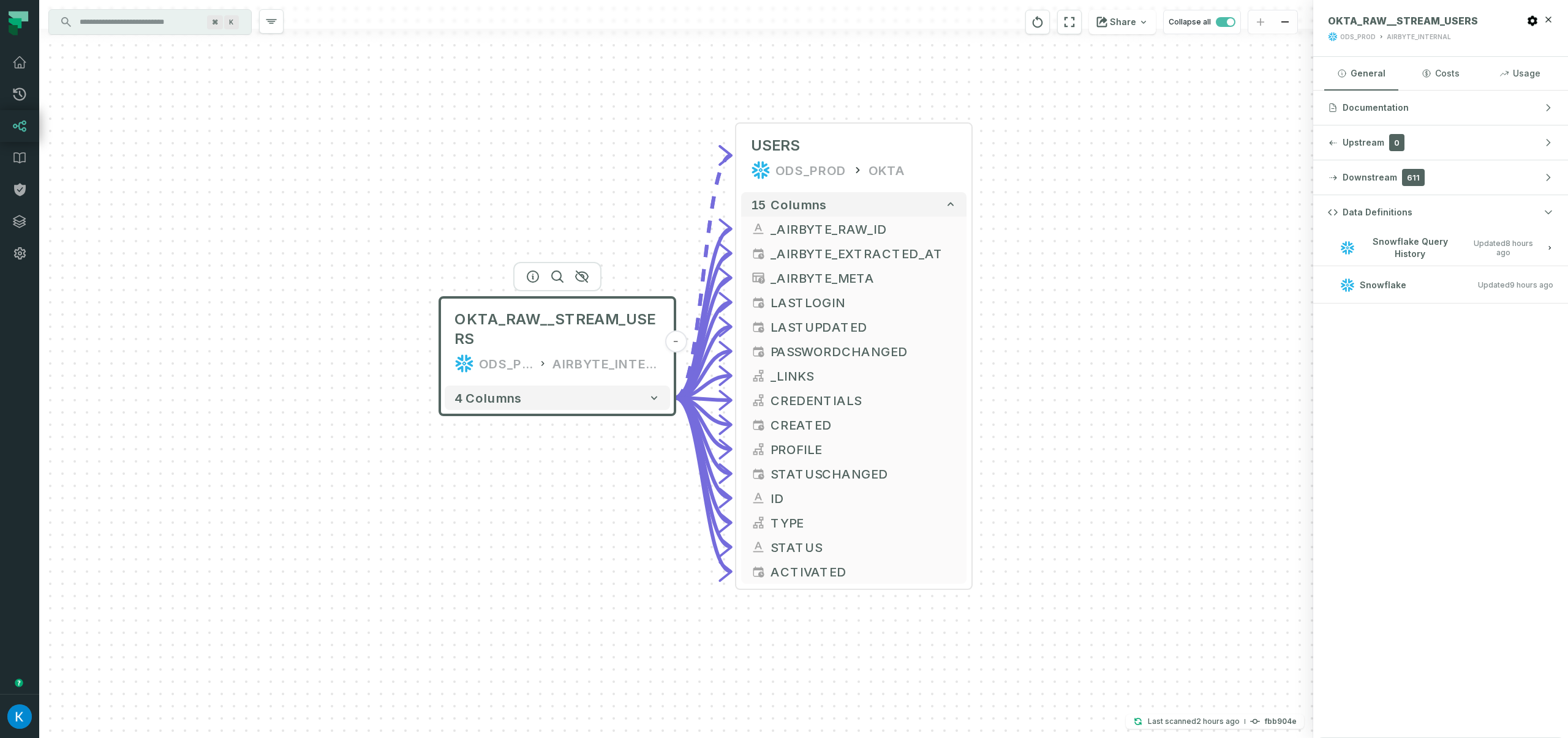
click at [1484, 274] on h3 "Snowflake Updated [DATE] 1:01:35 AM" at bounding box center [1440, 285] width 254 height 37
click at [1492, 252] on span "Updated [DATE] 1:45:42 AM" at bounding box center [1502, 248] width 71 height 18
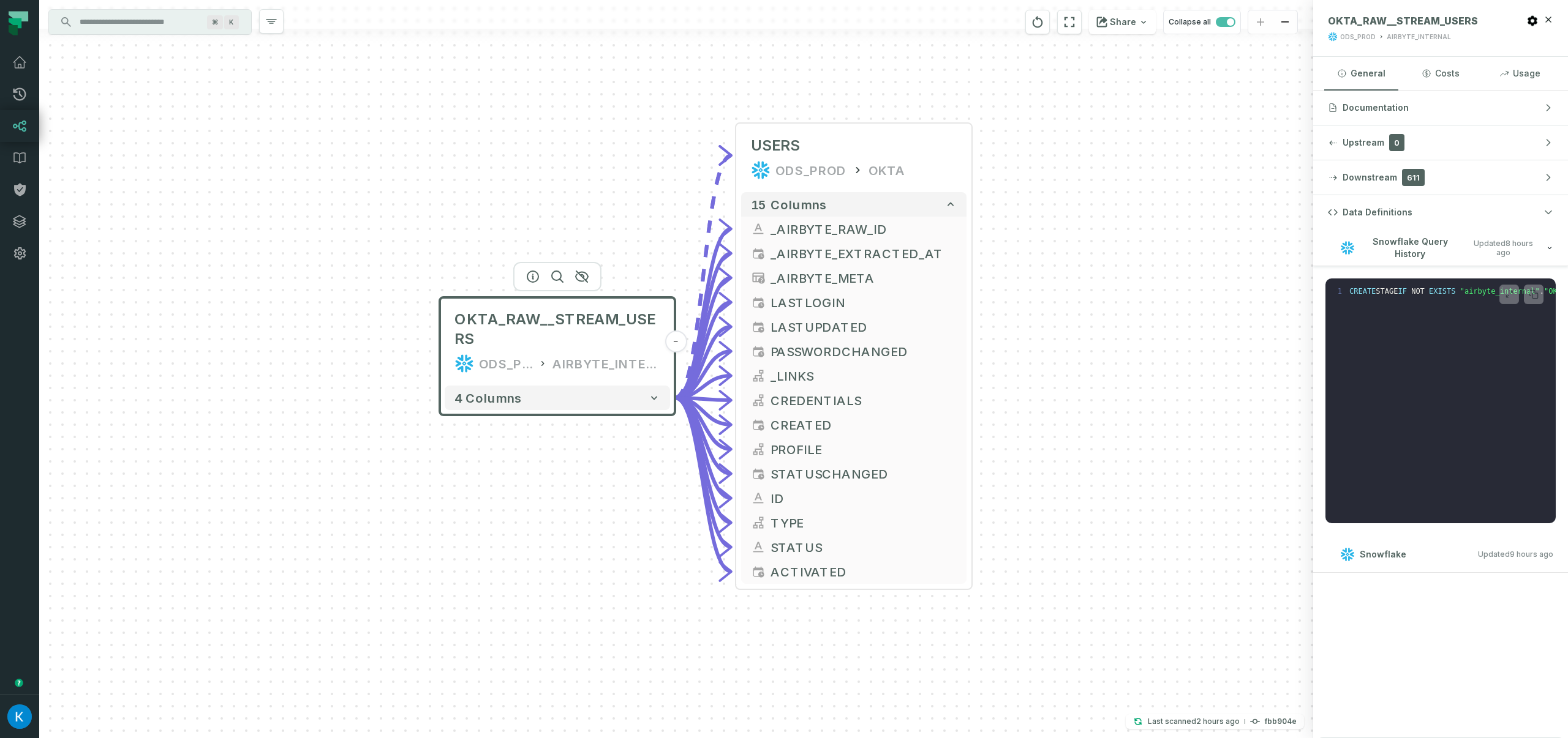
click at [1494, 250] on span "Updated [DATE] 1:45:42 AM" at bounding box center [1502, 248] width 71 height 18
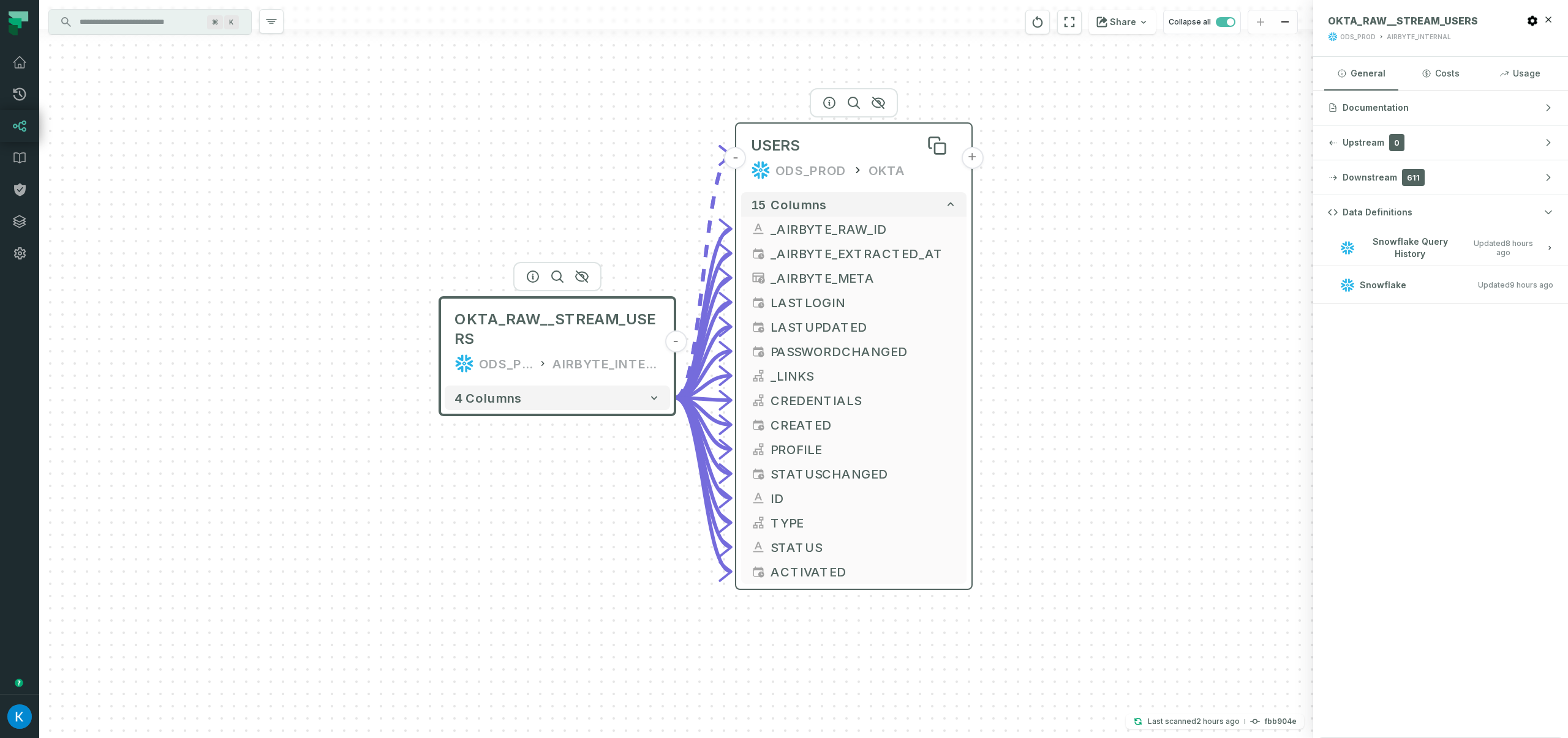
click at [887, 149] on div "USERS" at bounding box center [853, 145] width 206 height 20
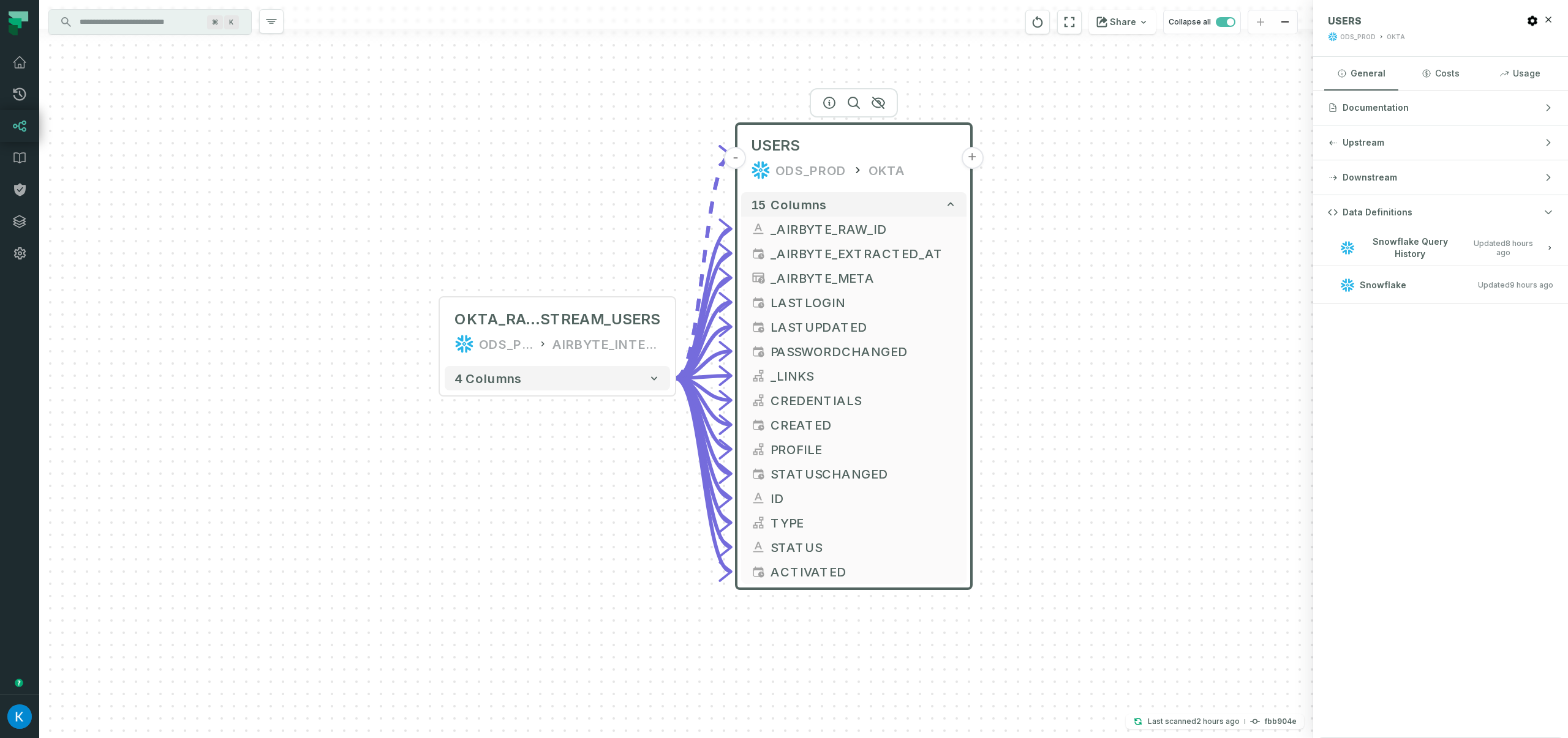
click at [1136, 186] on div "OKTA_RAW__ STREAM_USERS ODS_PROD AIRBYTE_INTERNAL - 4 columns - USERS ODS_PROD …" at bounding box center [676, 369] width 1274 height 738
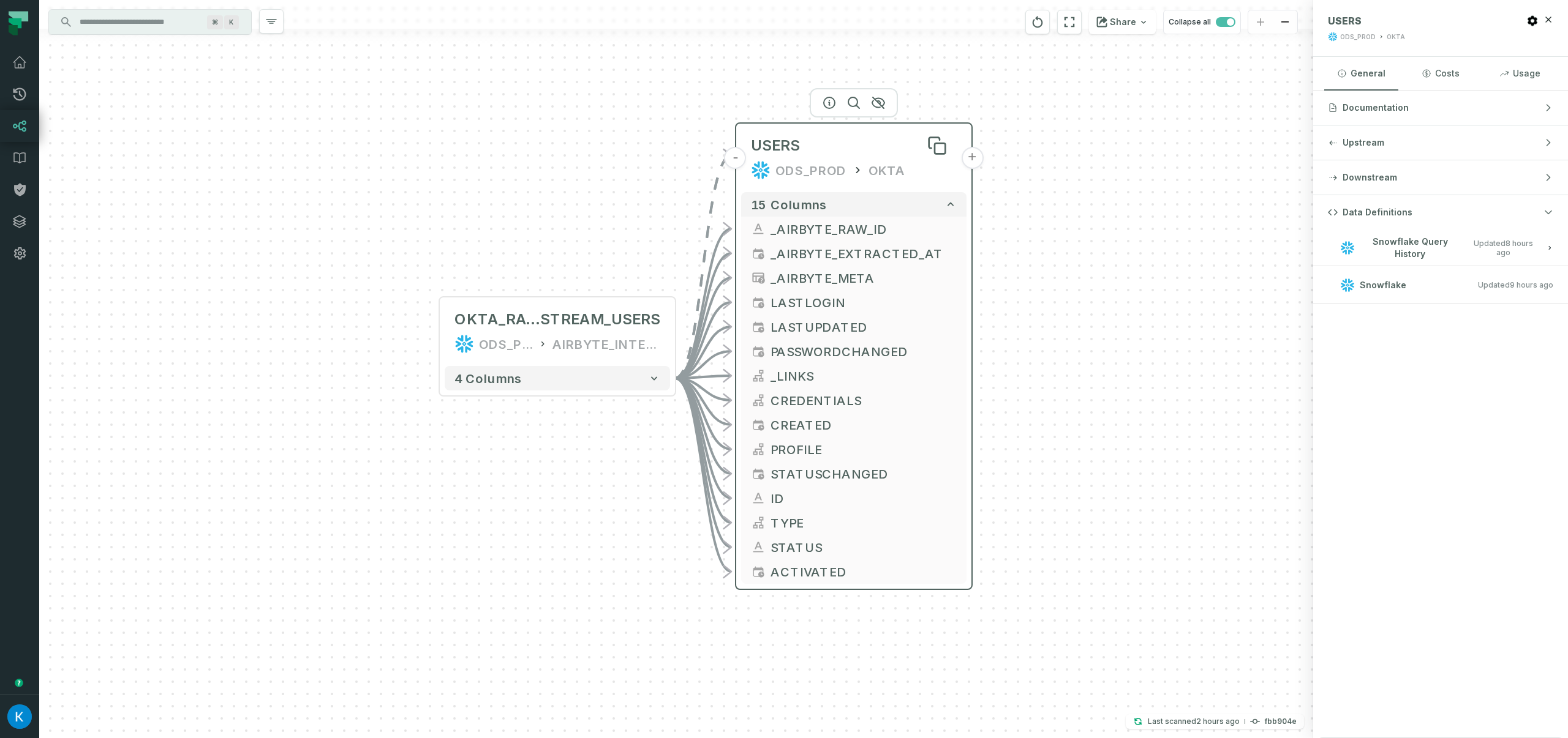
click at [872, 149] on div "USERS" at bounding box center [853, 145] width 206 height 20
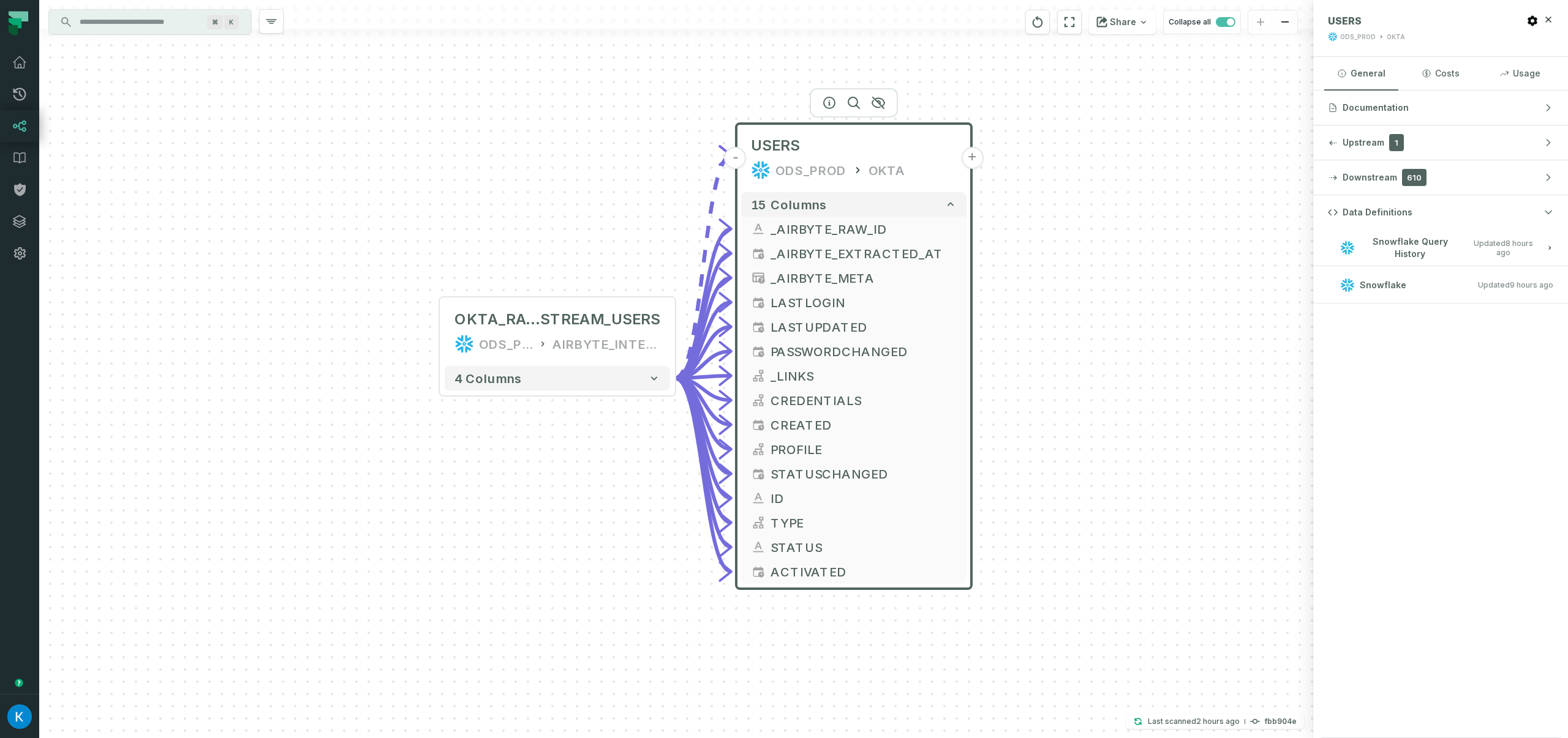
click at [1466, 302] on h3 "Snowflake Updated [DATE] 1:01:35 AM" at bounding box center [1440, 285] width 254 height 37
click at [1441, 347] on div "Data Definitions Snowflake Query History Updated [DATE] 1:45:42 AM Snowflake Up…" at bounding box center [1440, 467] width 254 height 543
click at [1552, 206] on button "Data Definitions" at bounding box center [1440, 212] width 254 height 34
